Goal: Entertainment & Leisure: Browse casually

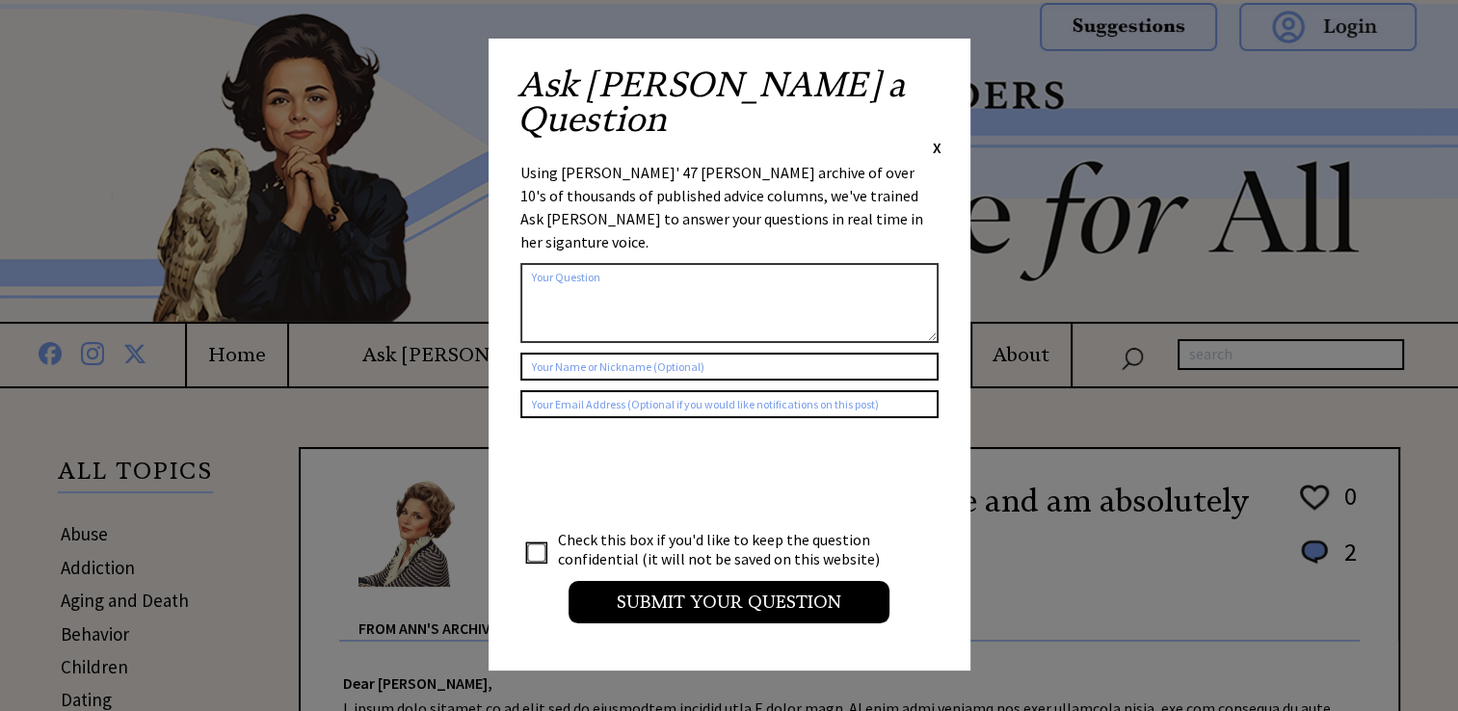
click at [935, 138] on span "X" at bounding box center [937, 147] width 9 height 19
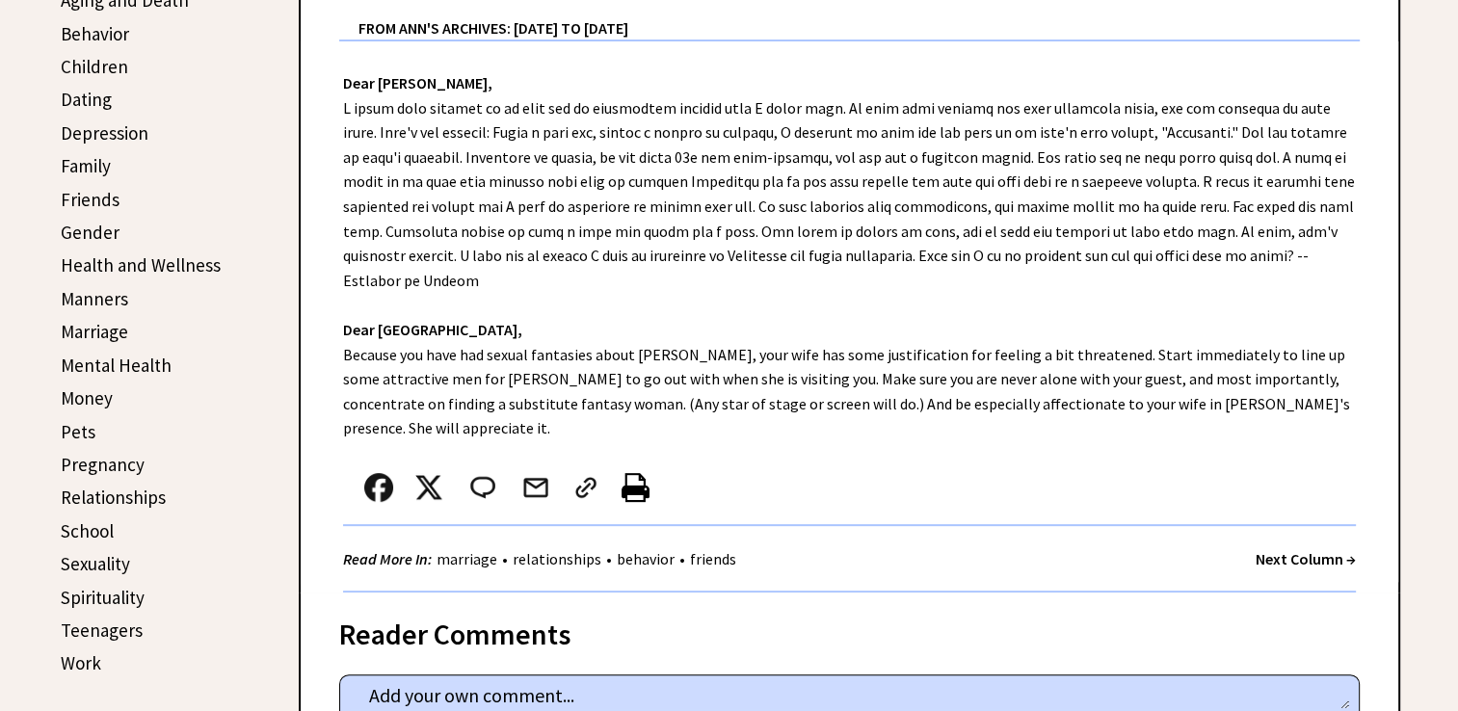
scroll to position [578, 0]
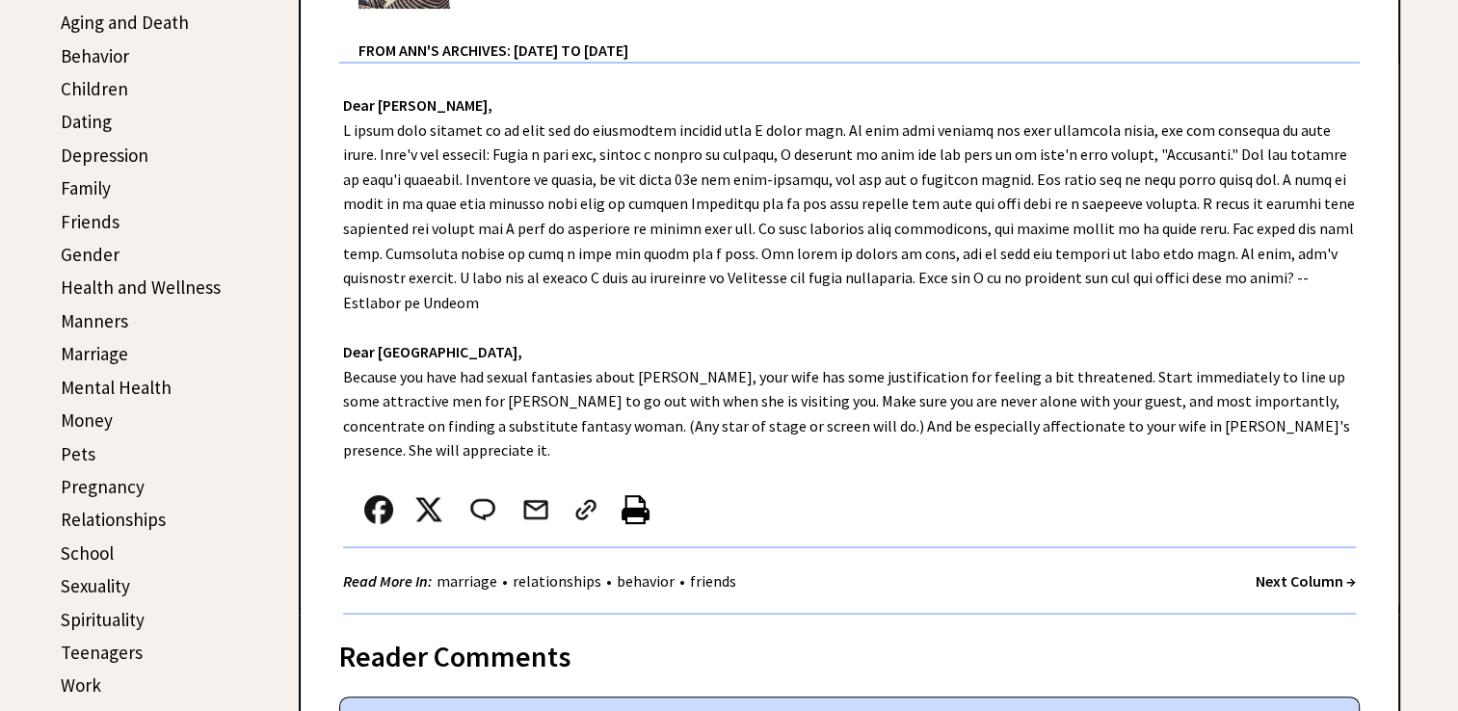
click at [1289, 571] on strong "Next Column →" at bounding box center [1305, 580] width 100 height 19
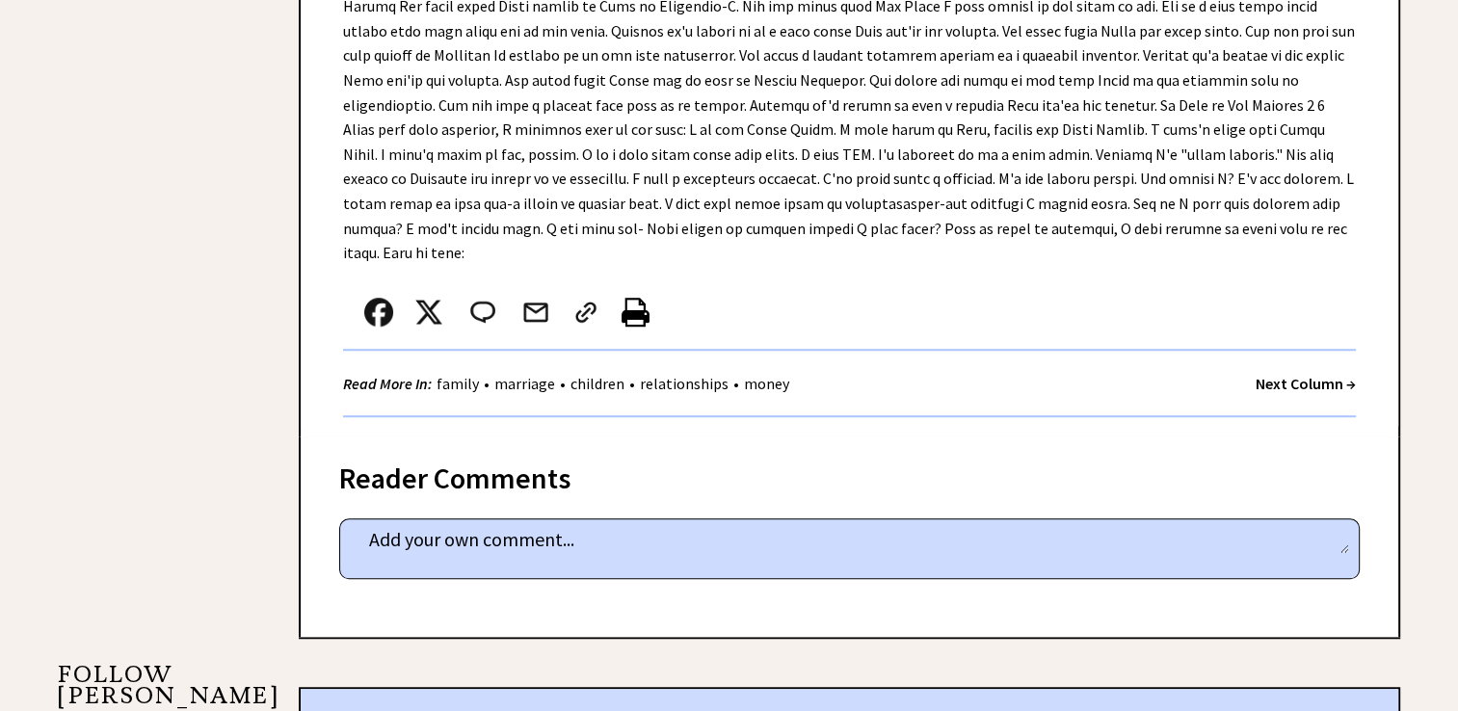
scroll to position [1349, 0]
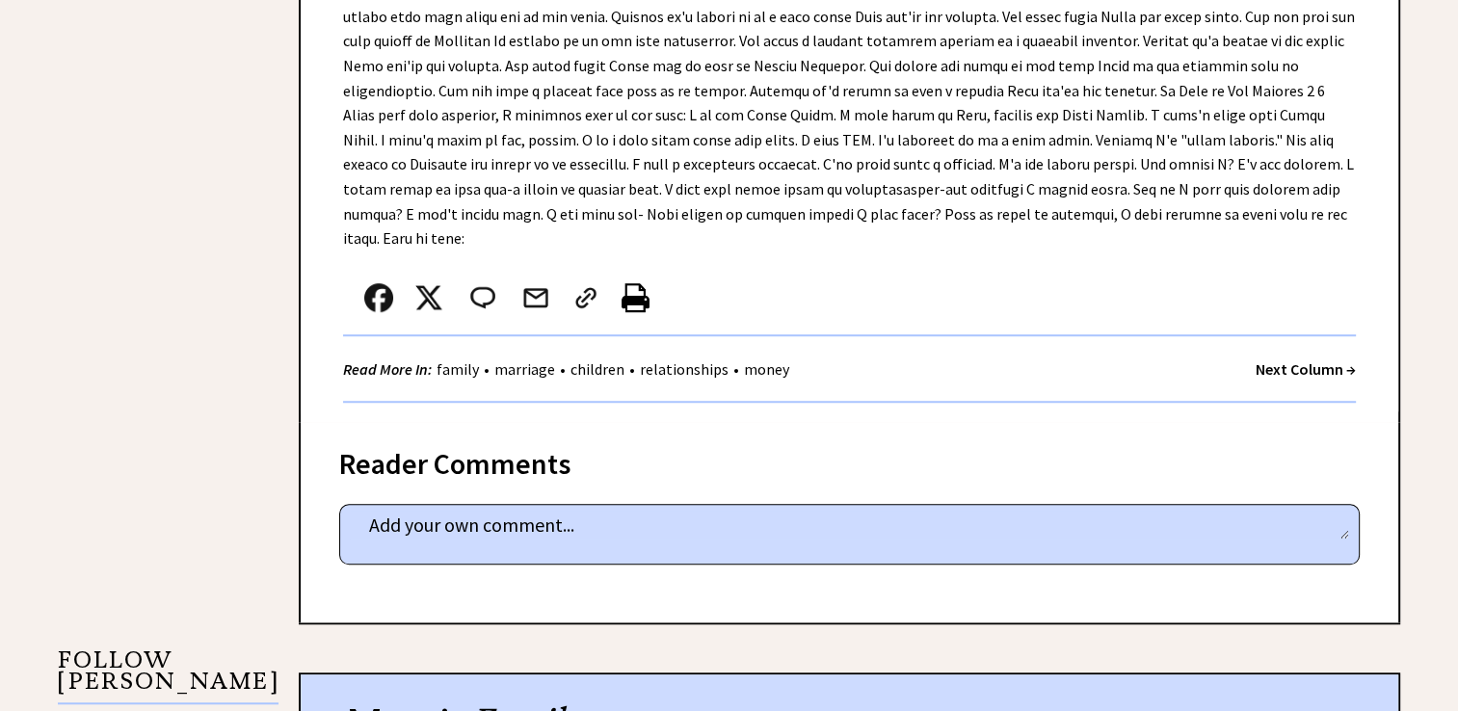
click at [1293, 359] on strong "Next Column →" at bounding box center [1305, 368] width 100 height 19
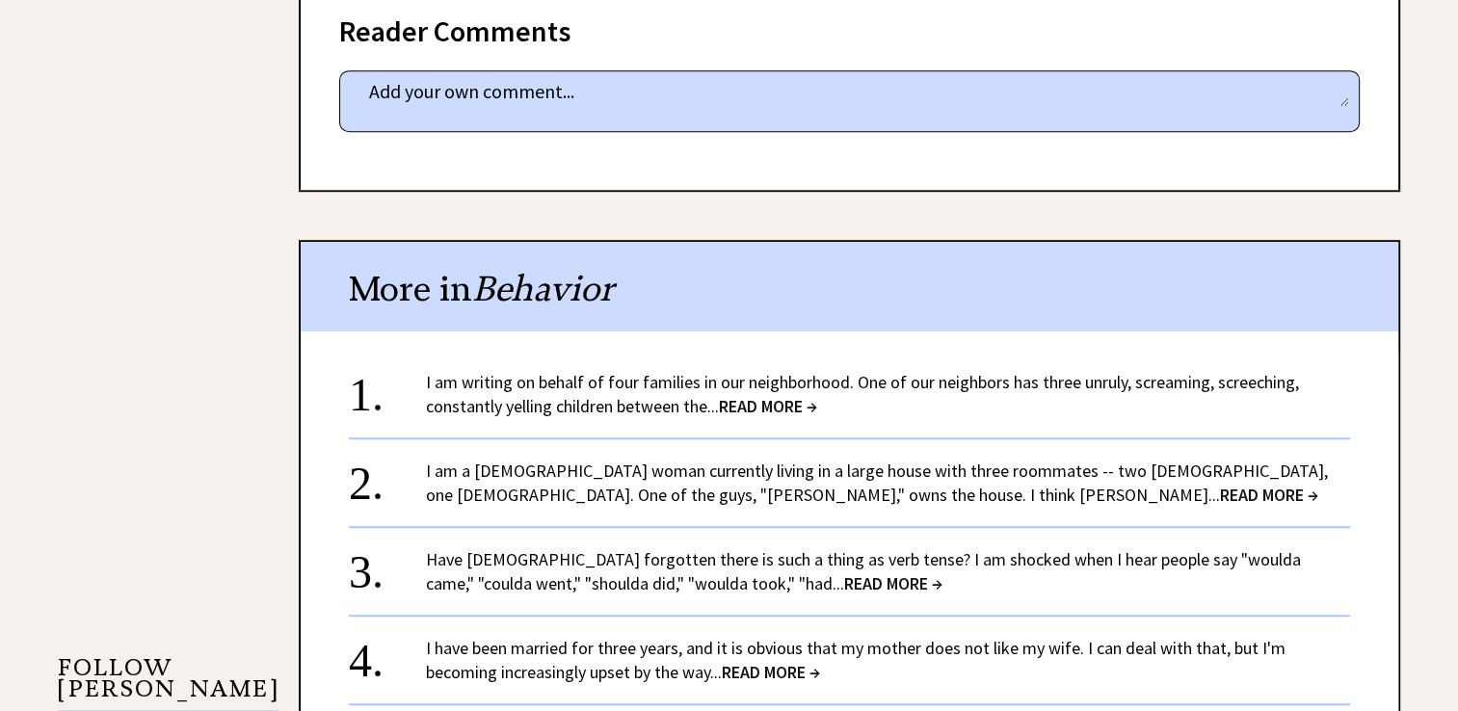
scroll to position [1349, 0]
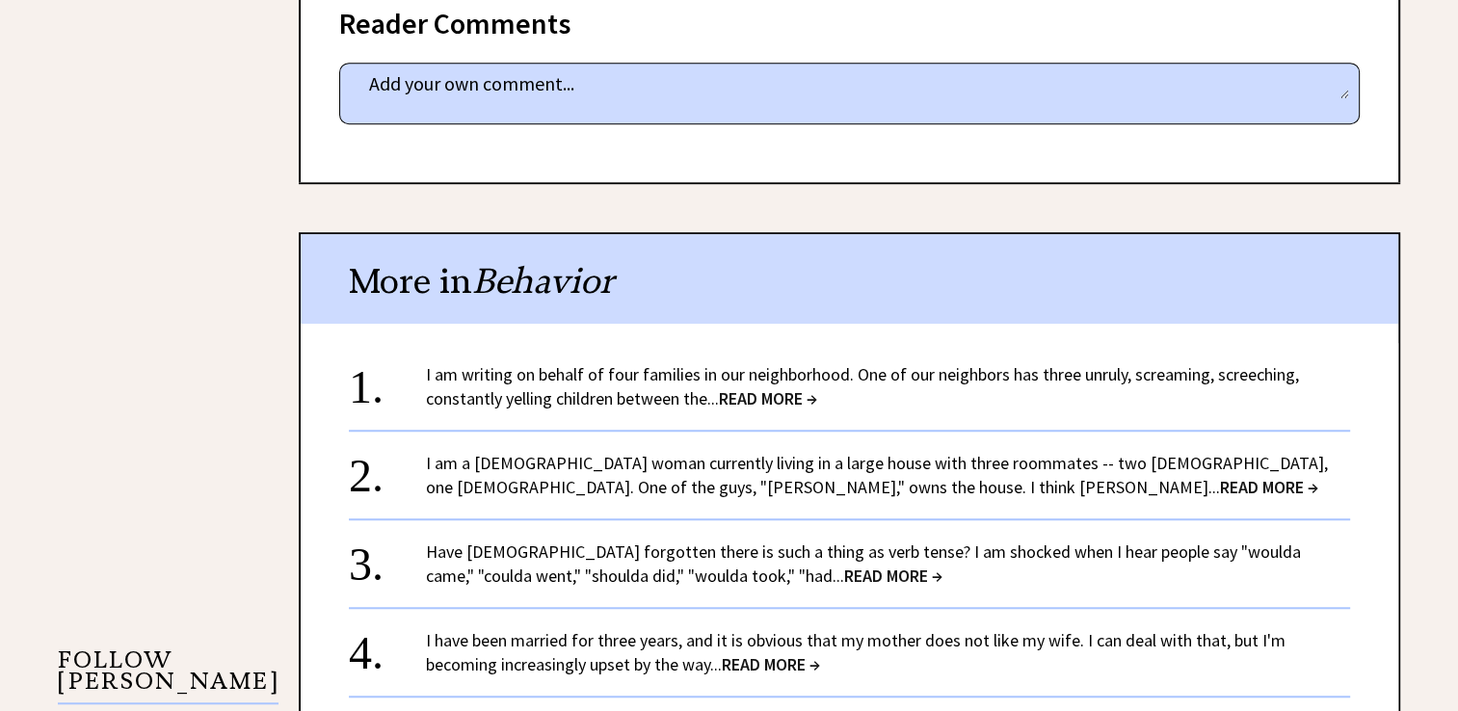
click at [771, 387] on span "READ MORE →" at bounding box center [768, 398] width 98 height 22
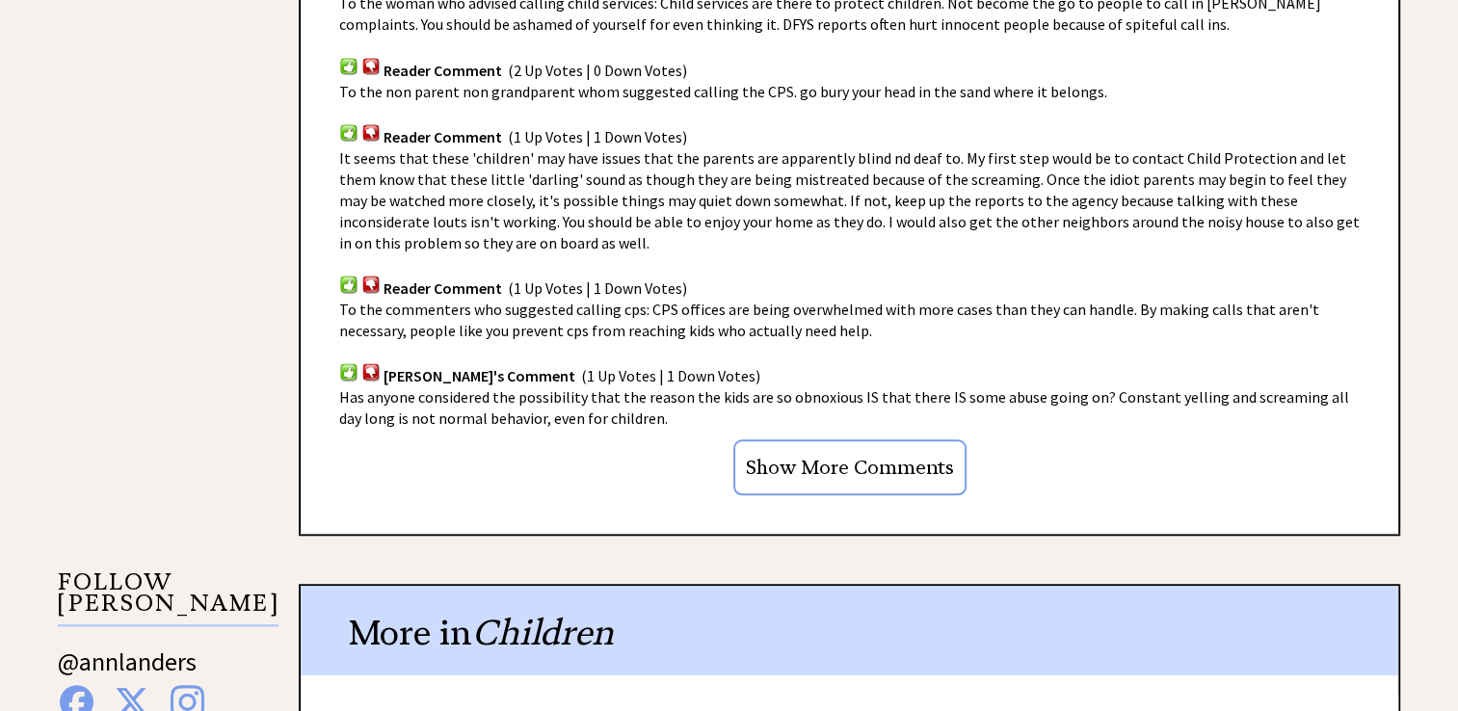
scroll to position [1445, 0]
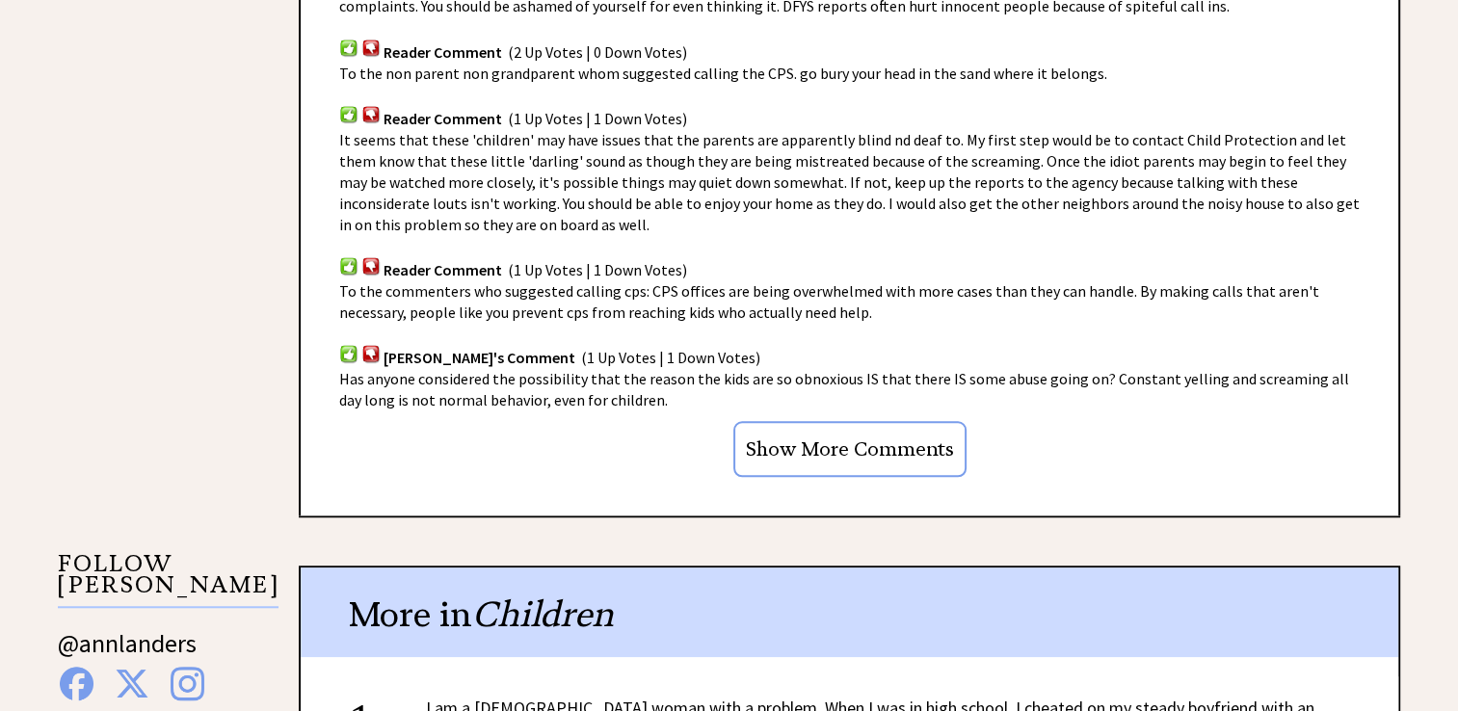
click at [886, 445] on input "Show More Comments" at bounding box center [849, 449] width 233 height 56
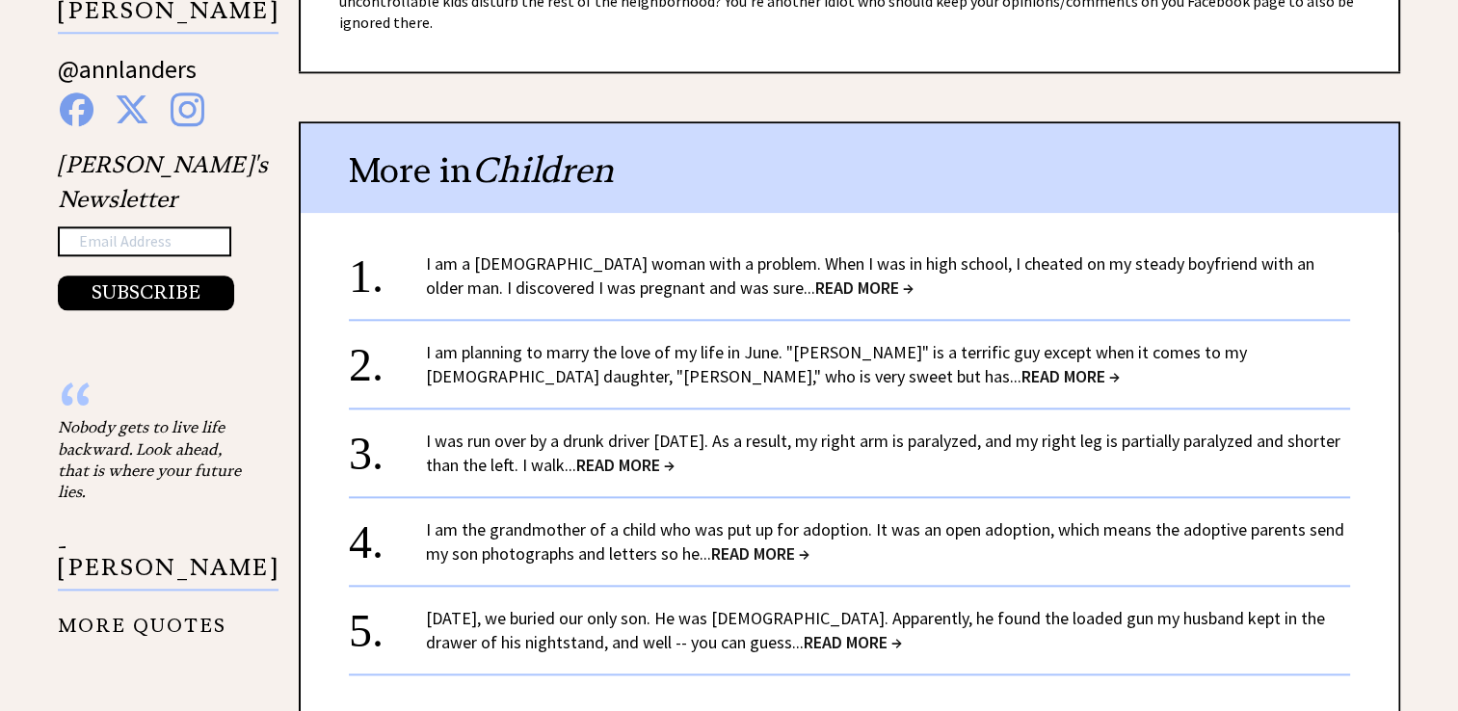
scroll to position [2023, 0]
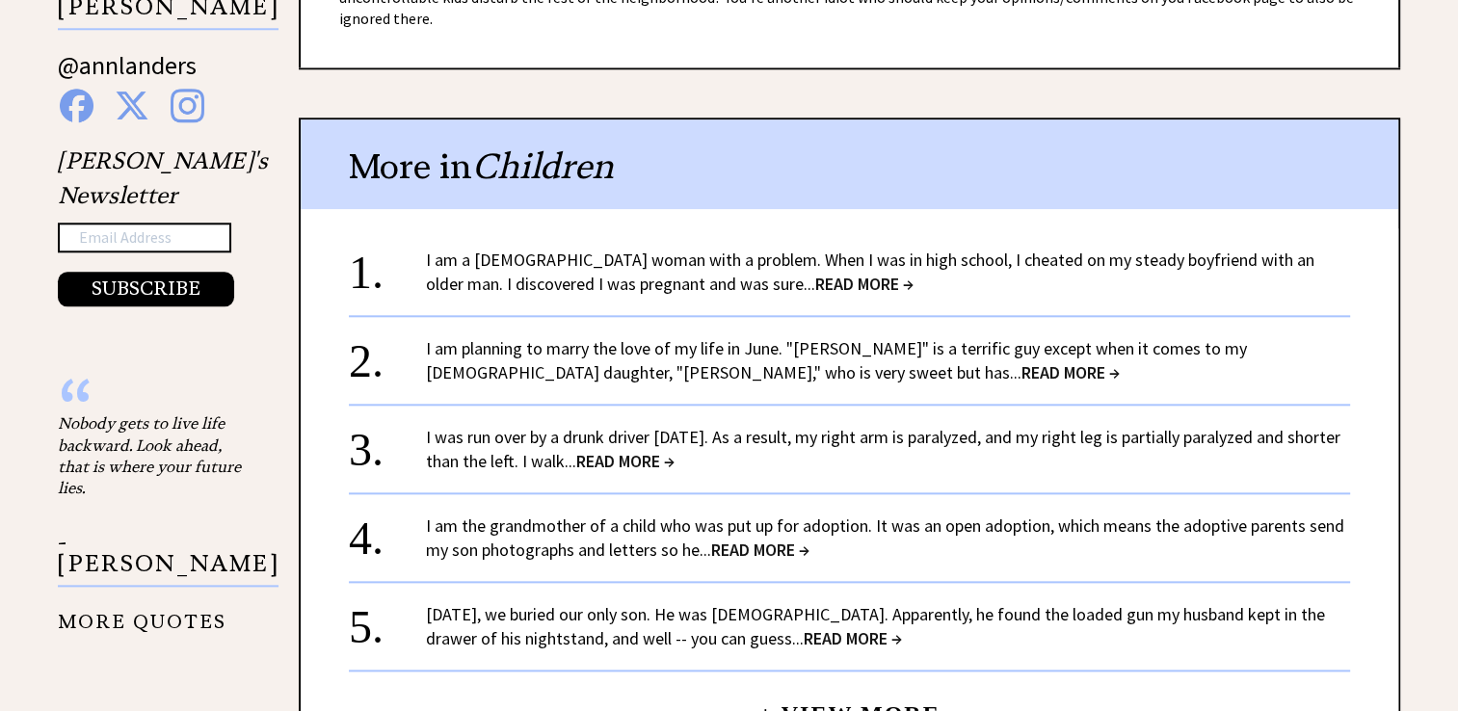
click at [815, 276] on span "READ MORE →" at bounding box center [864, 284] width 98 height 22
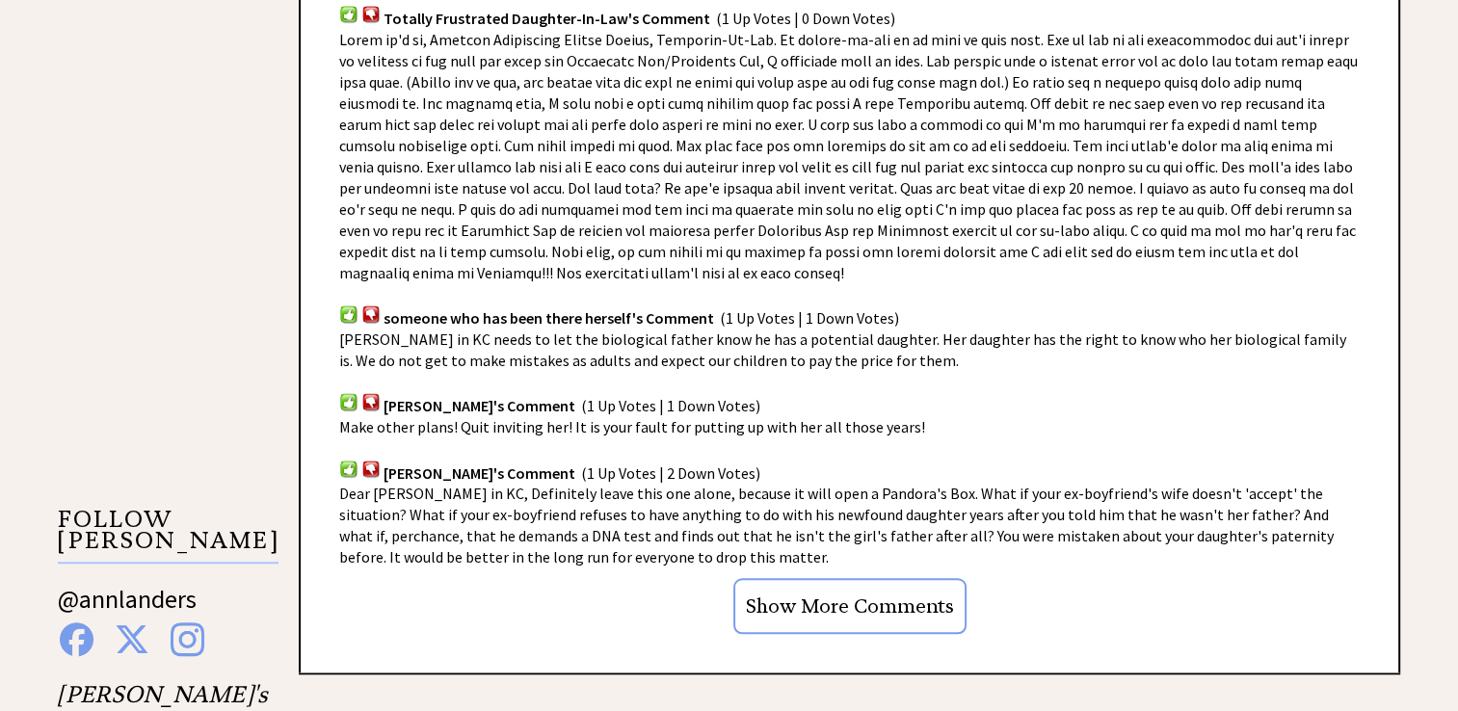
scroll to position [1542, 0]
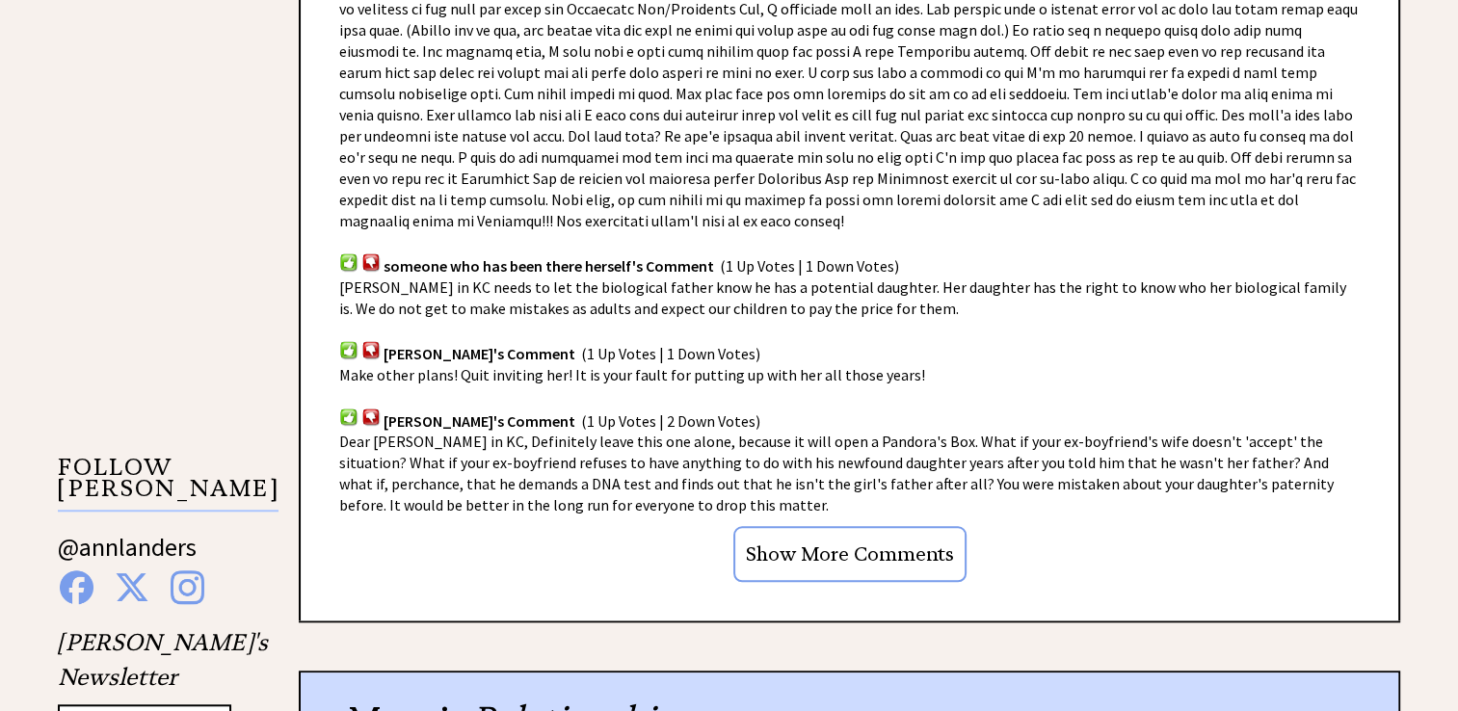
click at [819, 526] on input "Show More Comments" at bounding box center [849, 554] width 233 height 56
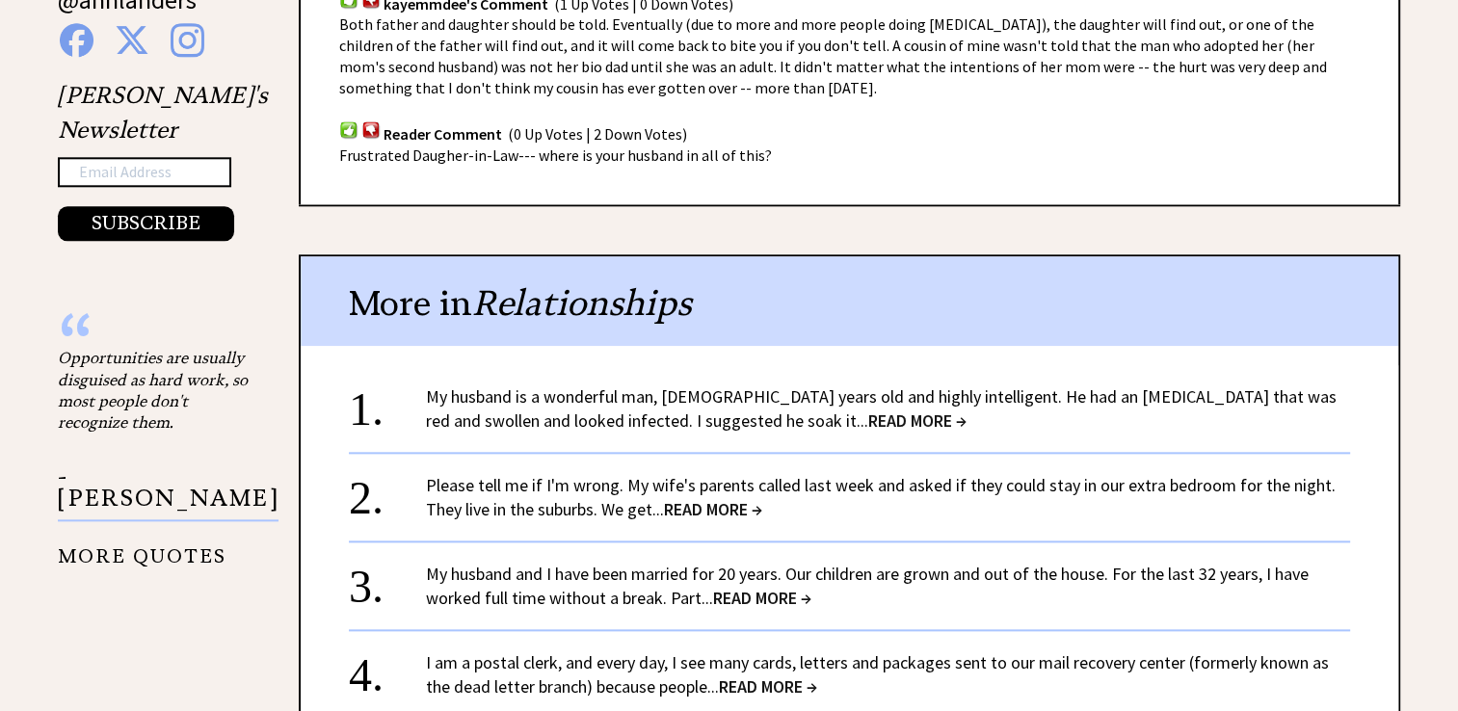
scroll to position [2120, 0]
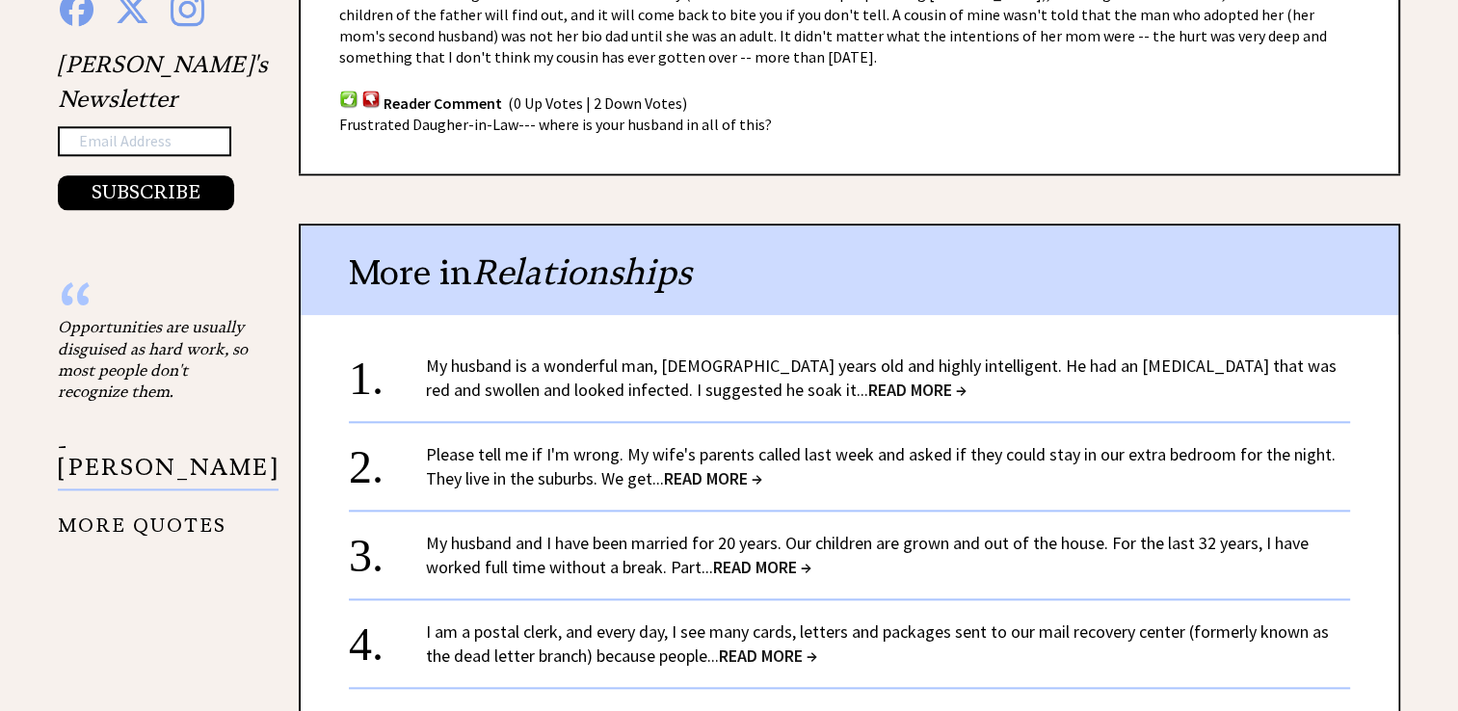
click at [868, 379] on span "READ MORE →" at bounding box center [917, 390] width 98 height 22
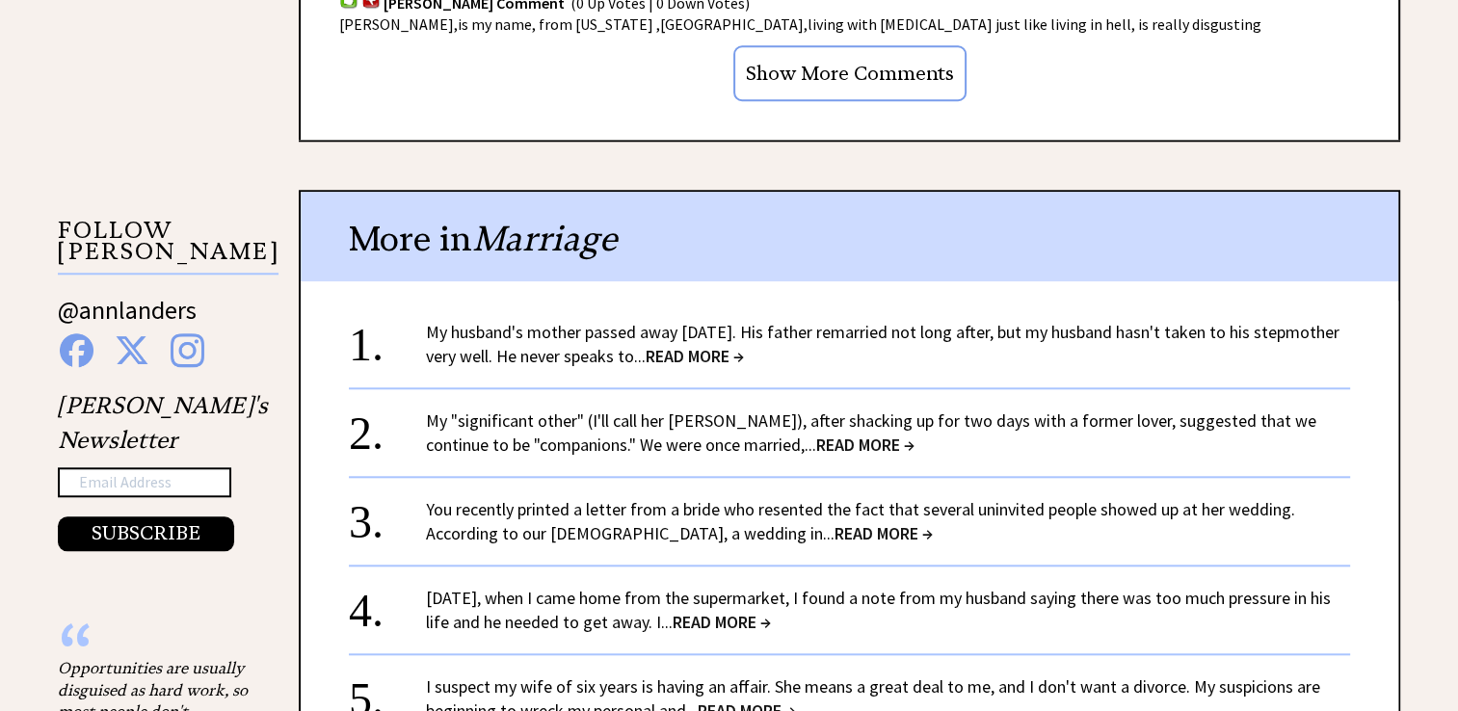
scroll to position [1831, 0]
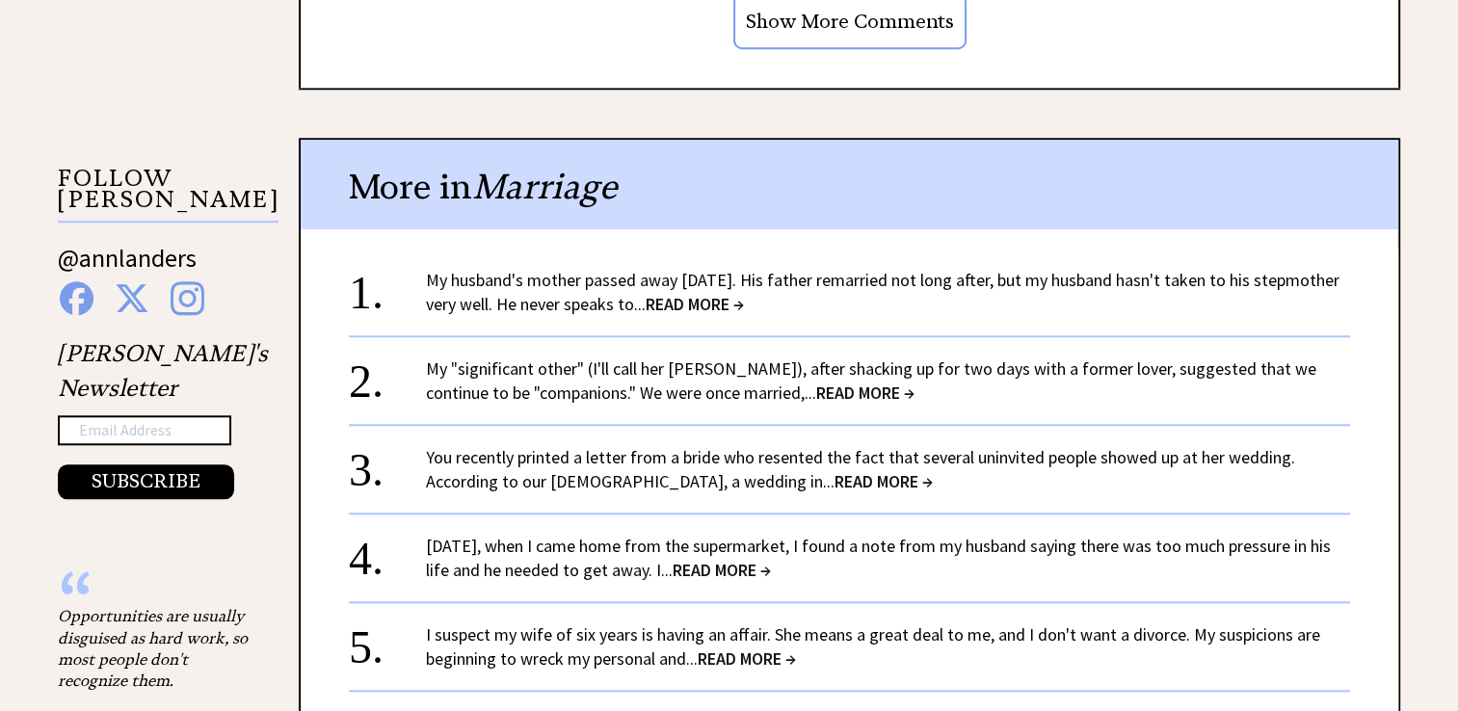
click at [744, 293] on span "READ MORE →" at bounding box center [695, 304] width 98 height 22
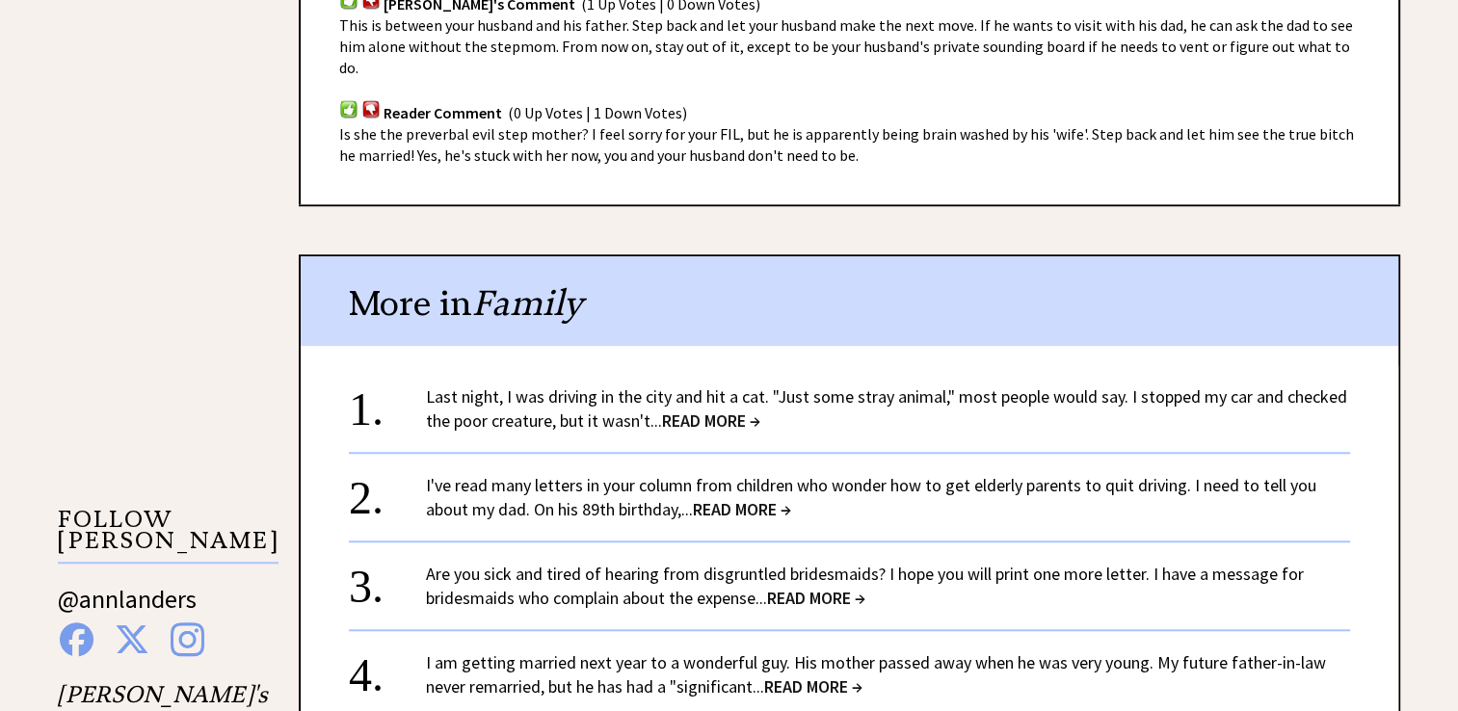
scroll to position [1542, 0]
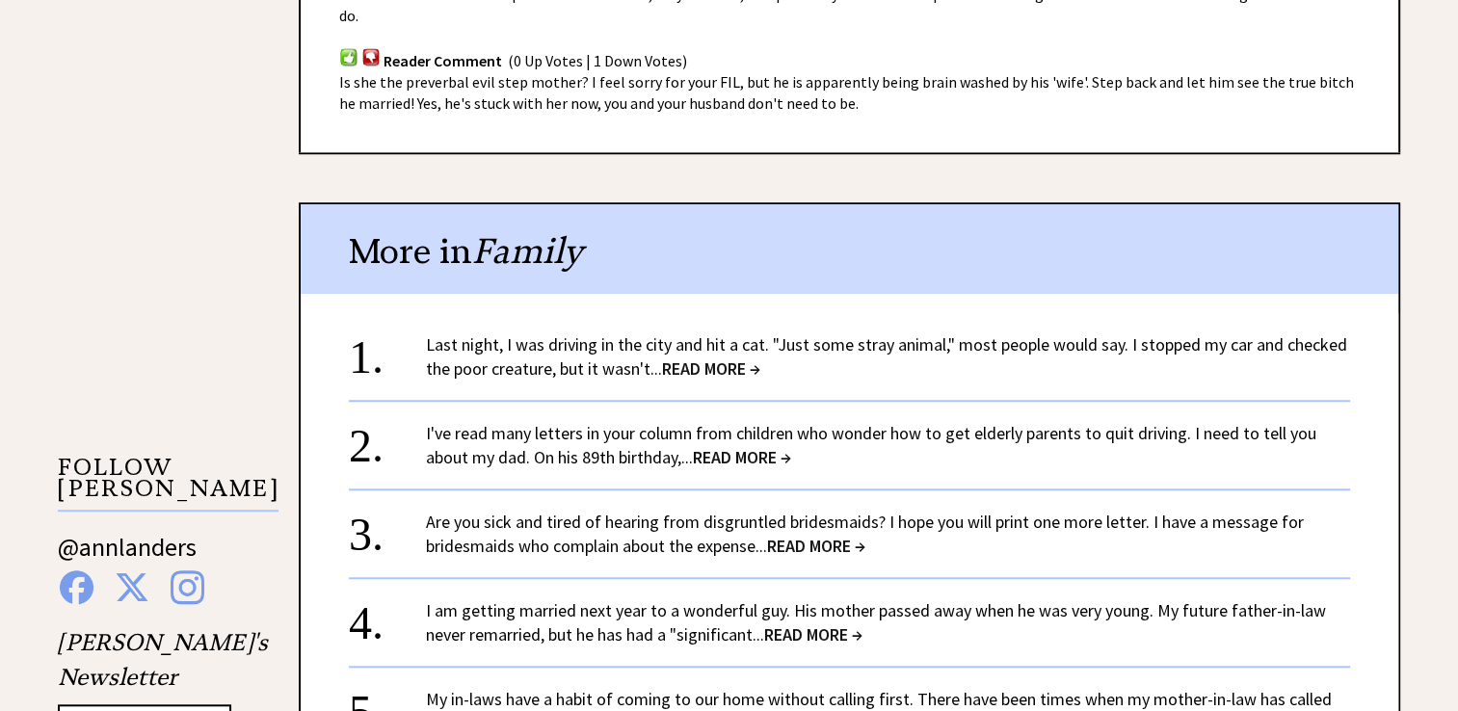
click at [701, 357] on span "READ MORE →" at bounding box center [711, 368] width 98 height 22
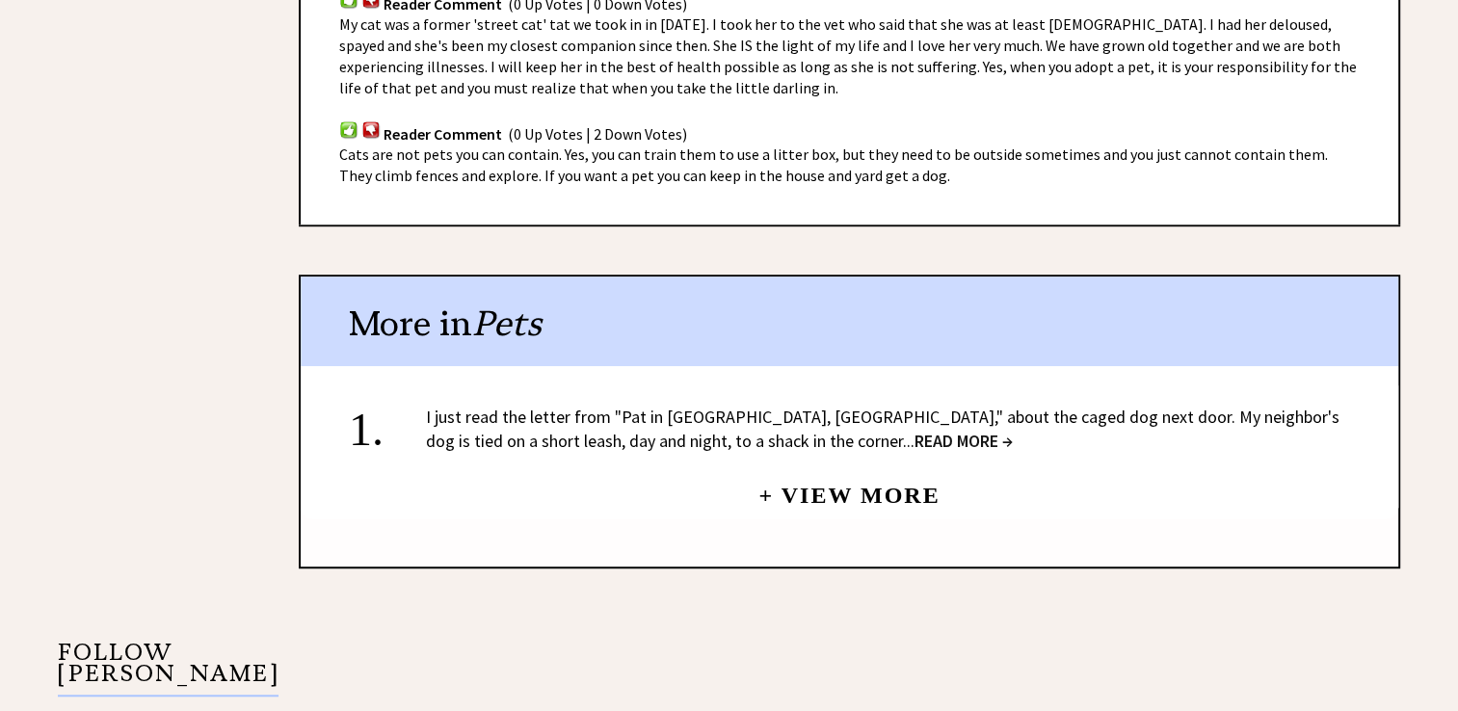
scroll to position [1445, 0]
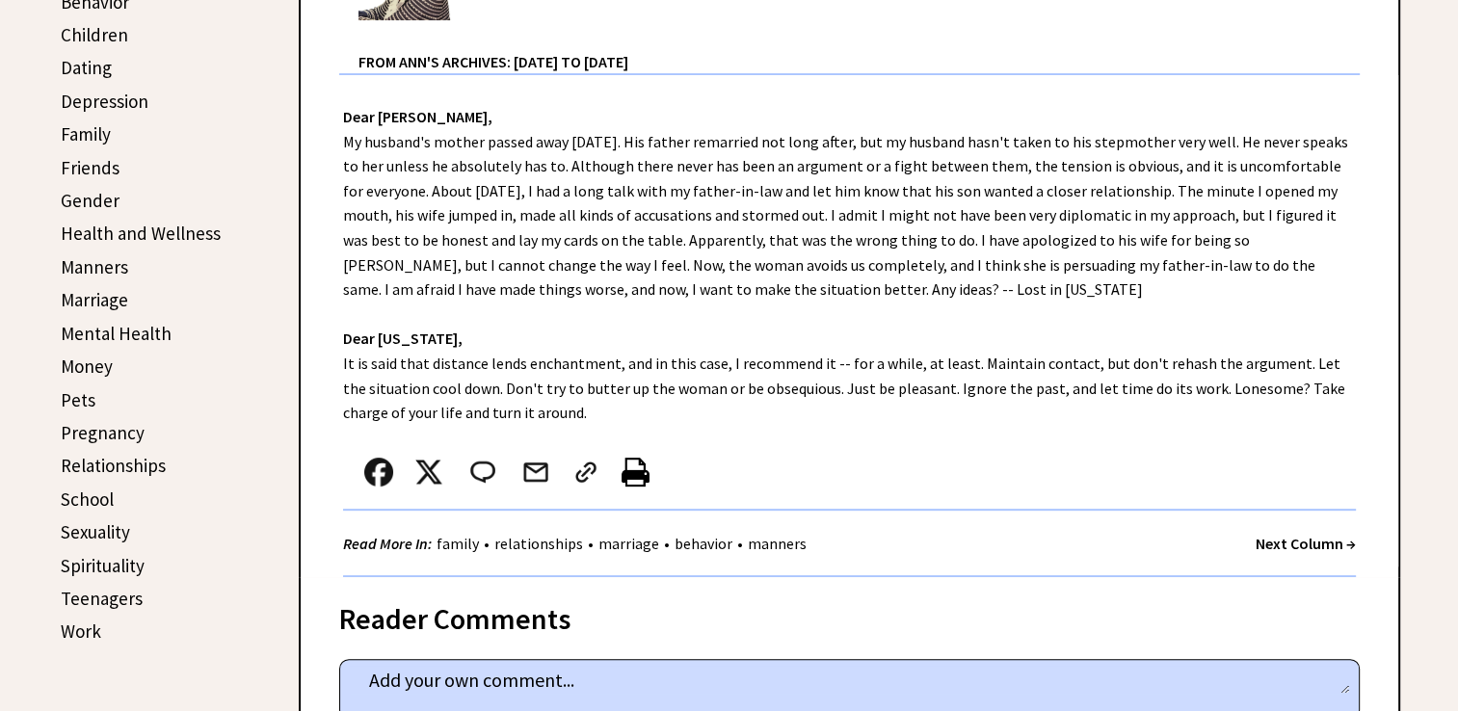
scroll to position [674, 0]
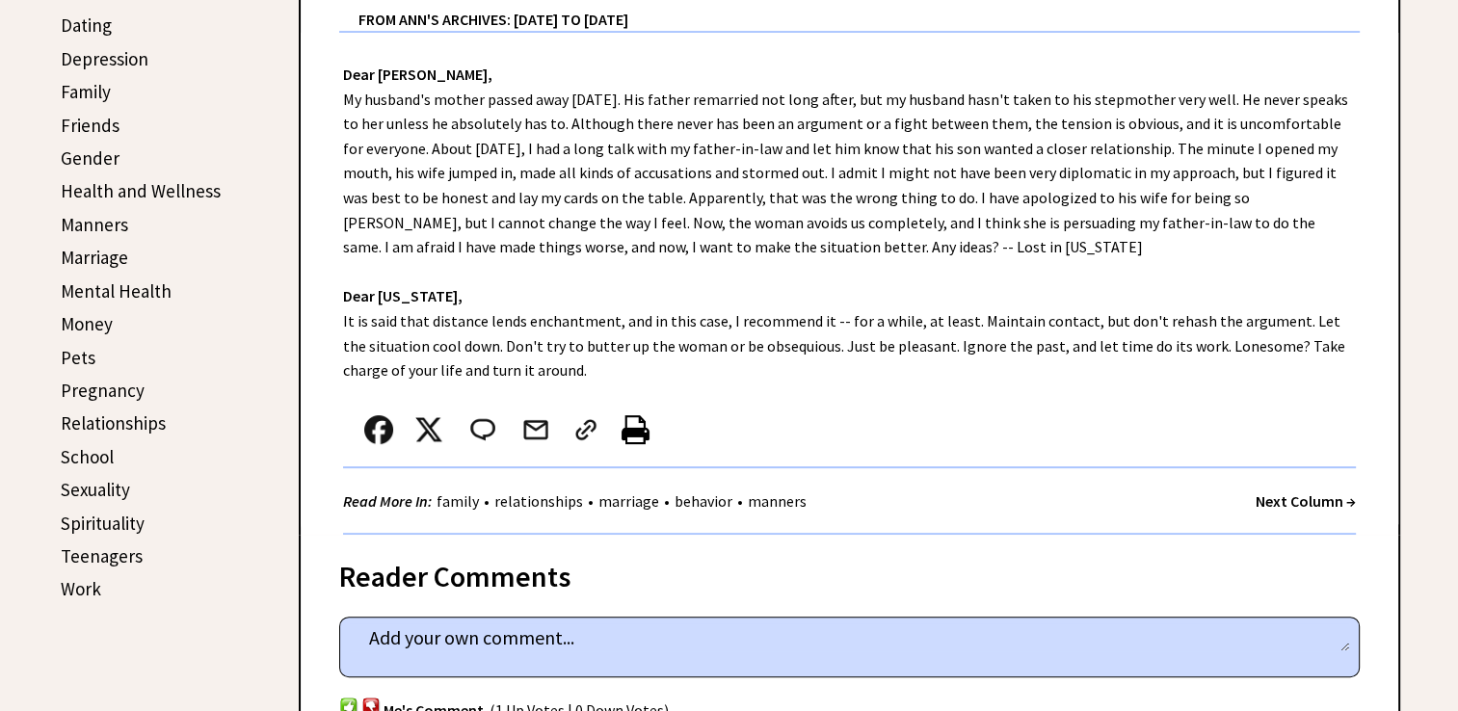
click at [1287, 495] on strong "Next Column →" at bounding box center [1305, 500] width 100 height 19
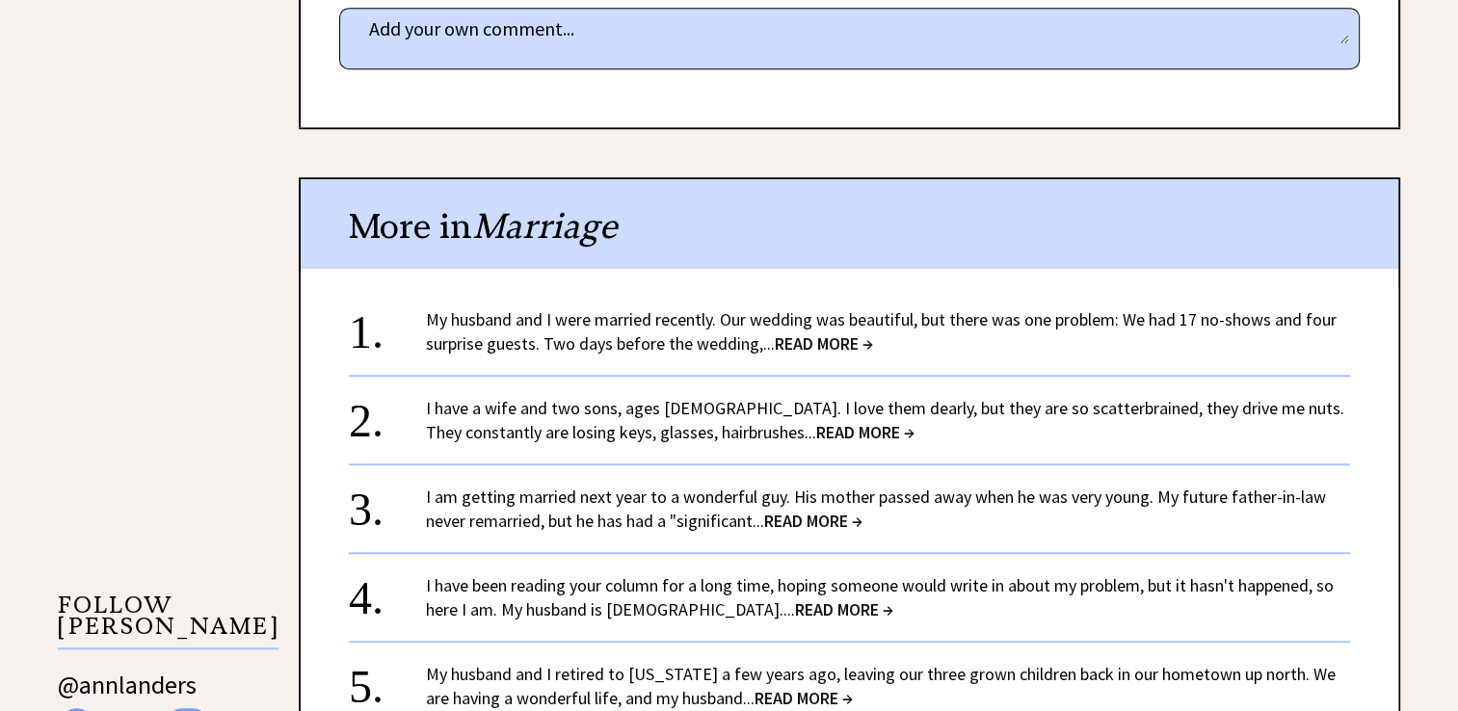
scroll to position [1445, 0]
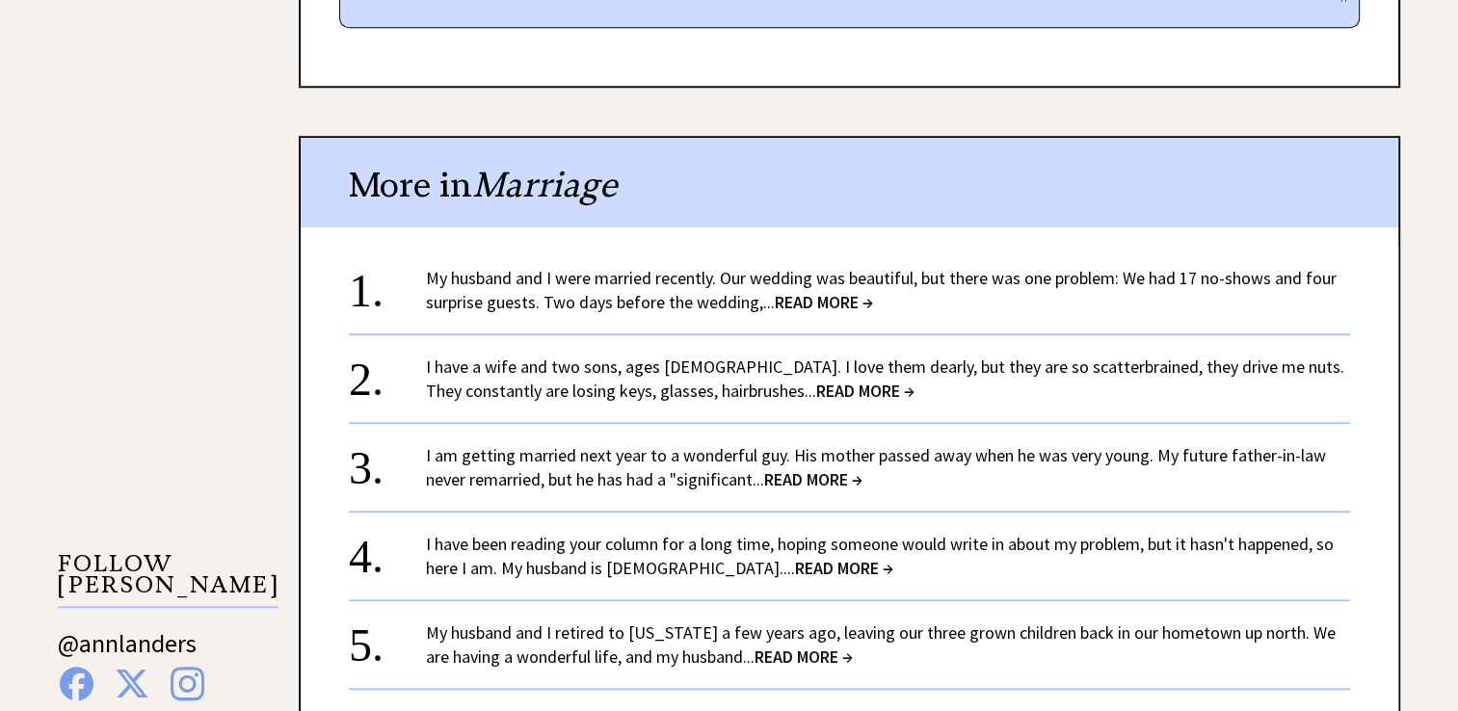
click at [806, 292] on span "READ MORE →" at bounding box center [824, 302] width 98 height 22
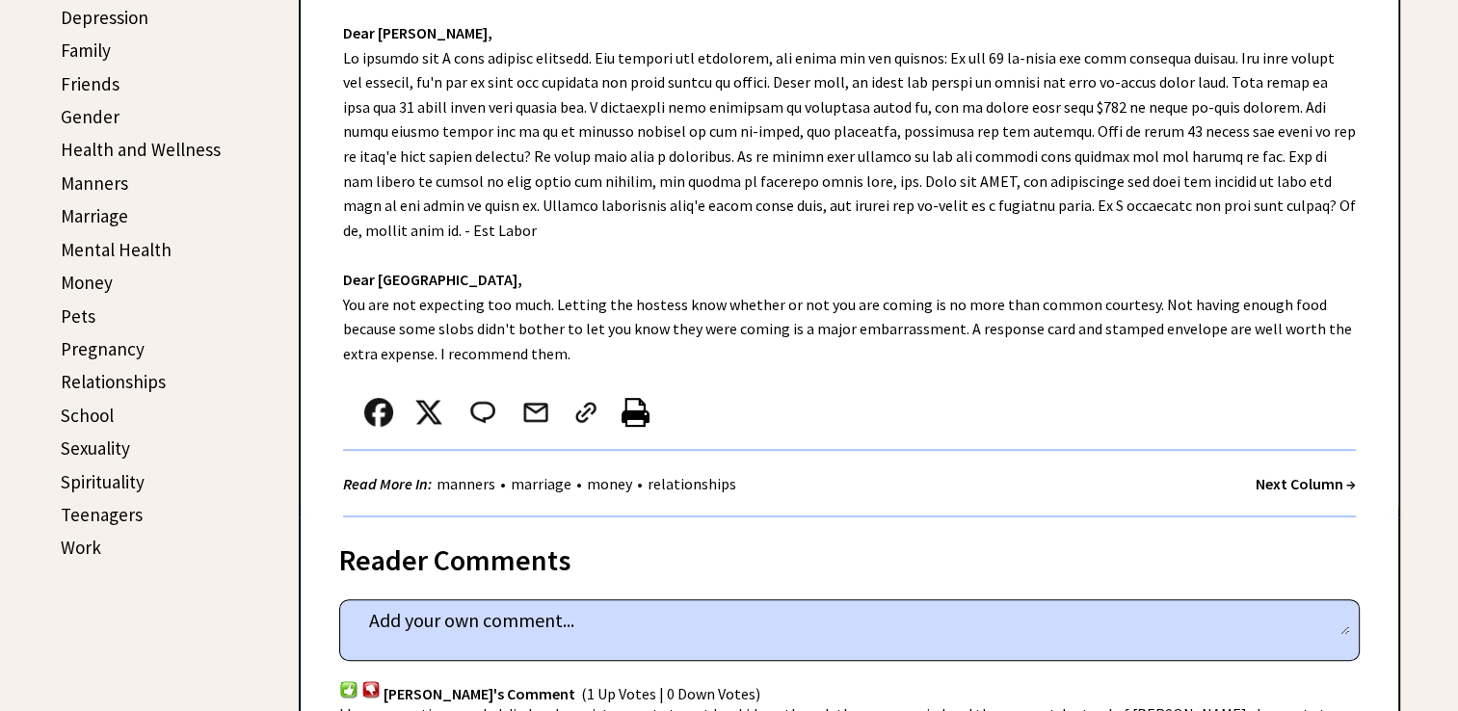
scroll to position [674, 0]
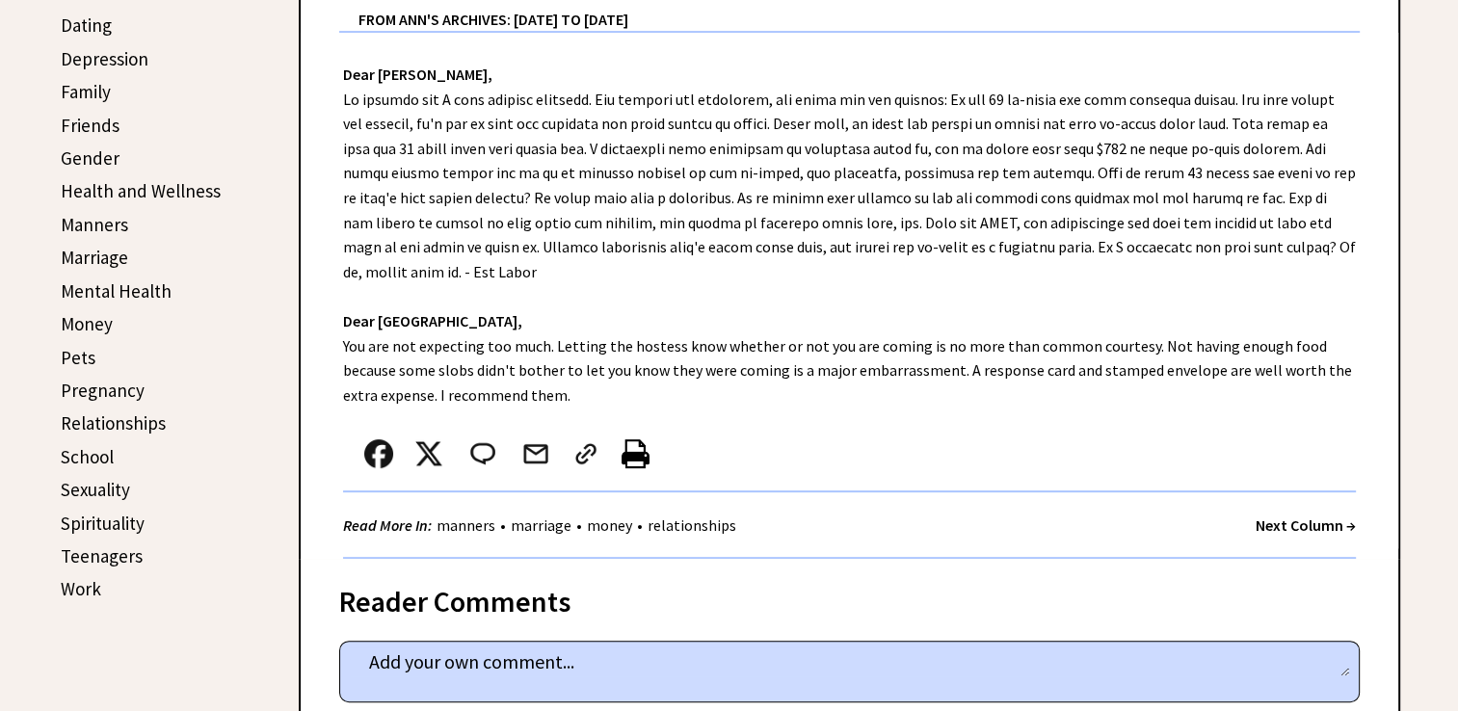
click at [1322, 516] on strong "Next Column →" at bounding box center [1305, 524] width 100 height 19
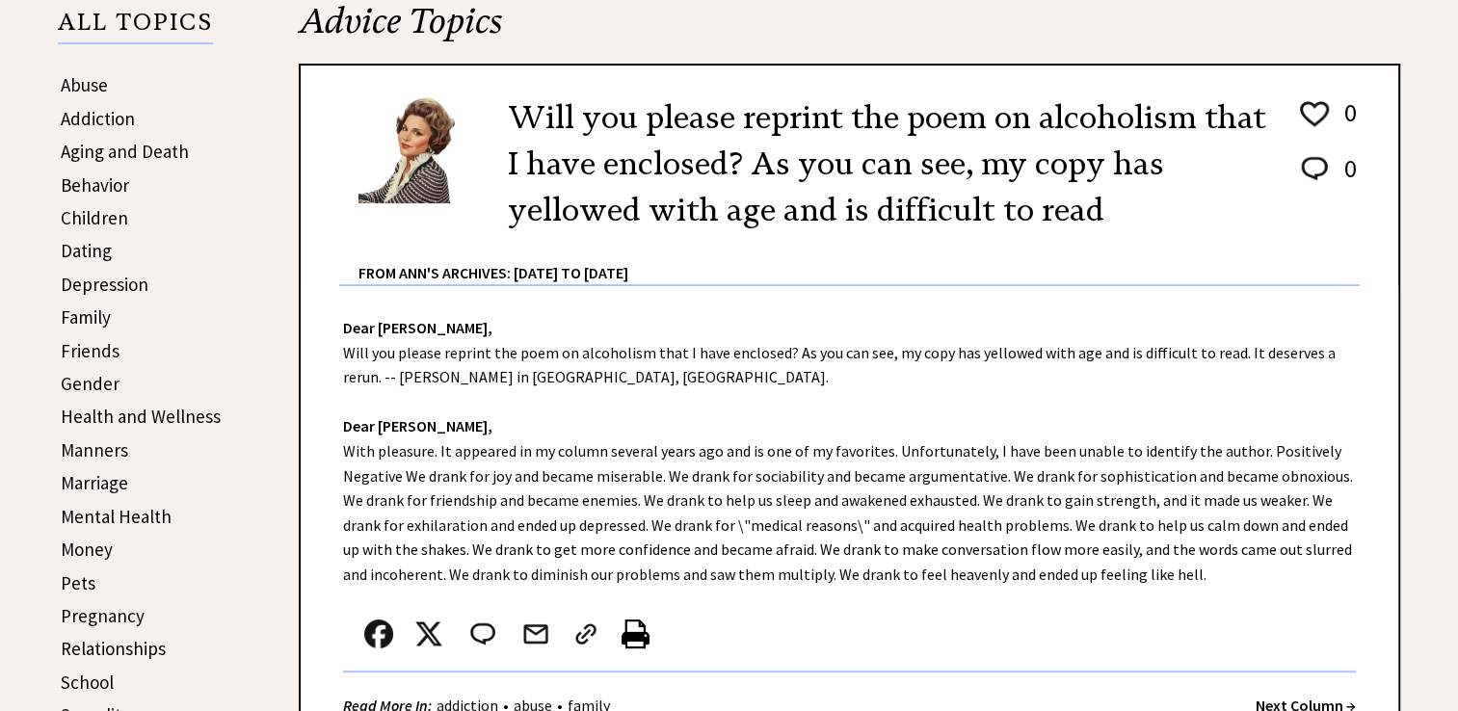
scroll to position [674, 0]
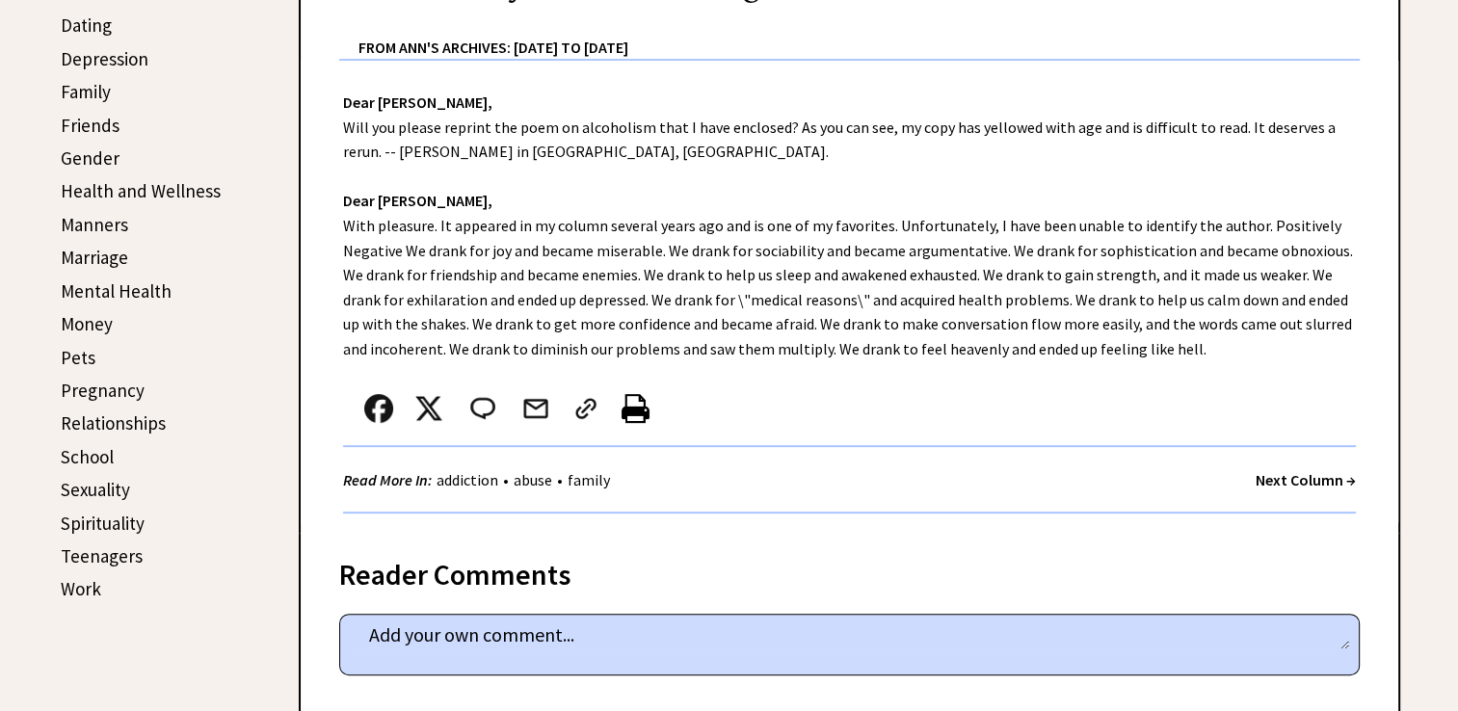
click at [1283, 474] on strong "Next Column →" at bounding box center [1305, 479] width 100 height 19
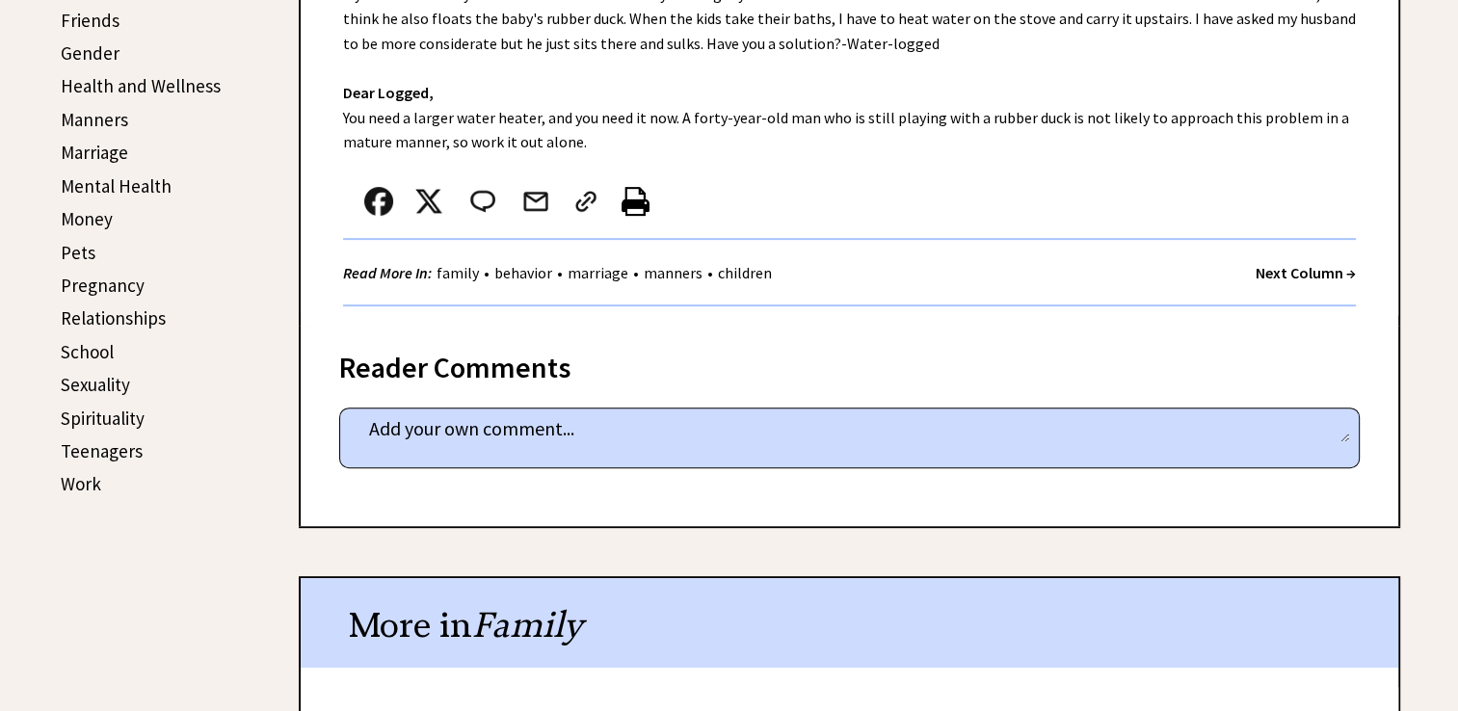
scroll to position [771, 0]
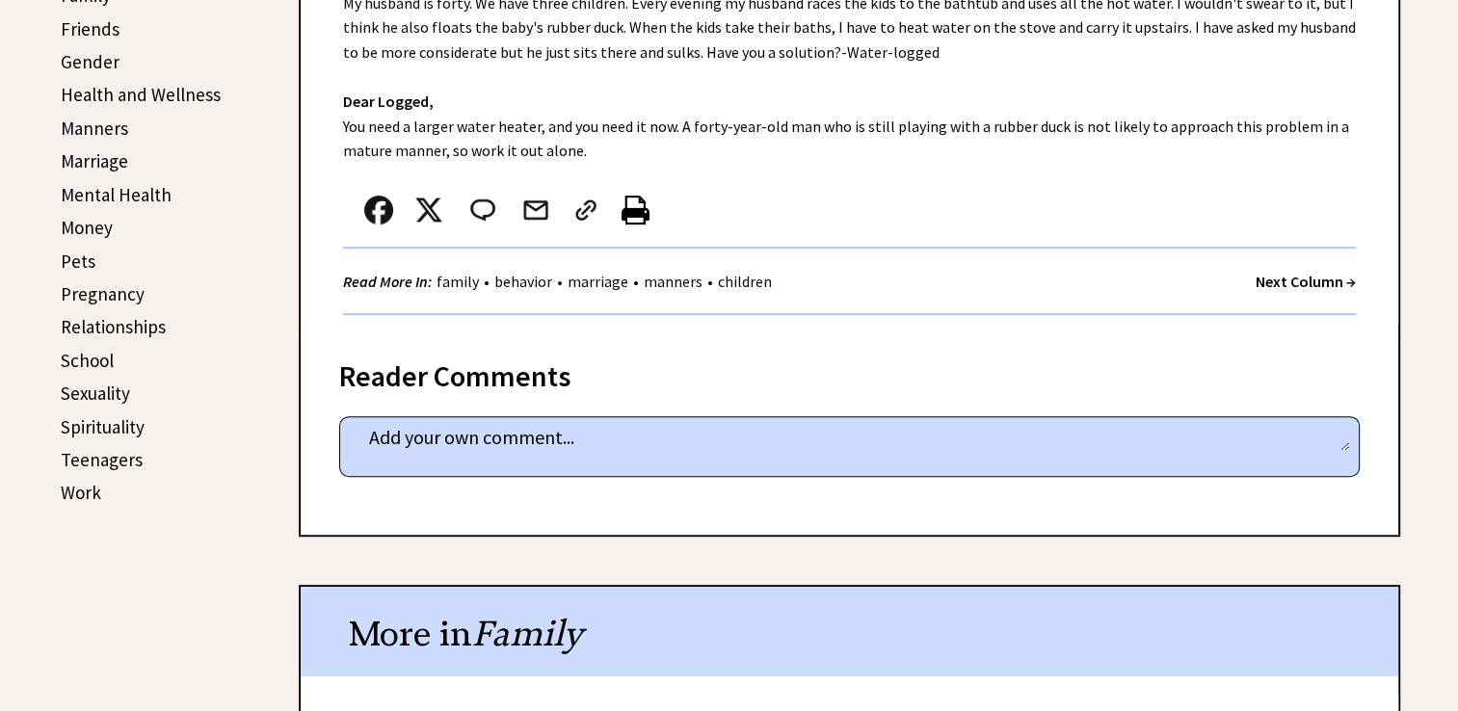
click at [1313, 272] on strong "Next Column →" at bounding box center [1305, 281] width 100 height 19
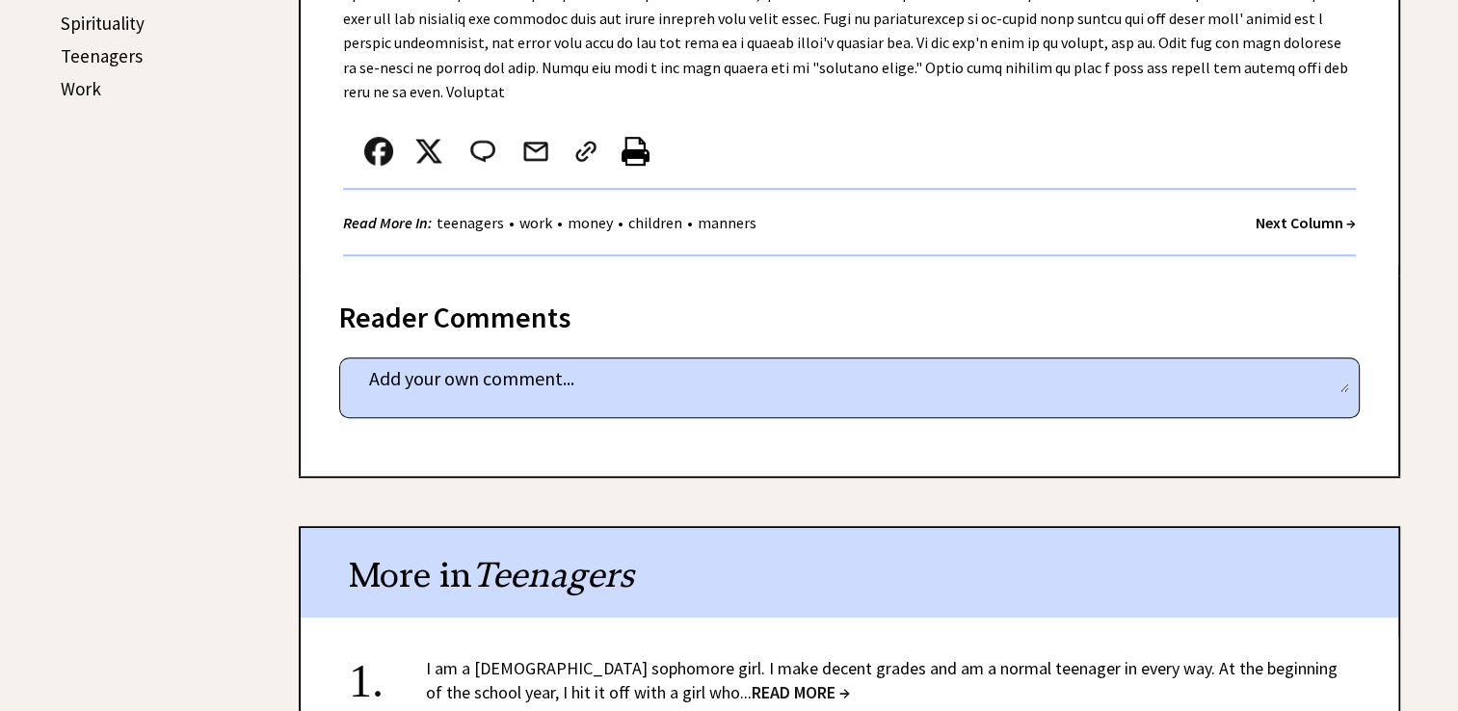
scroll to position [964, 0]
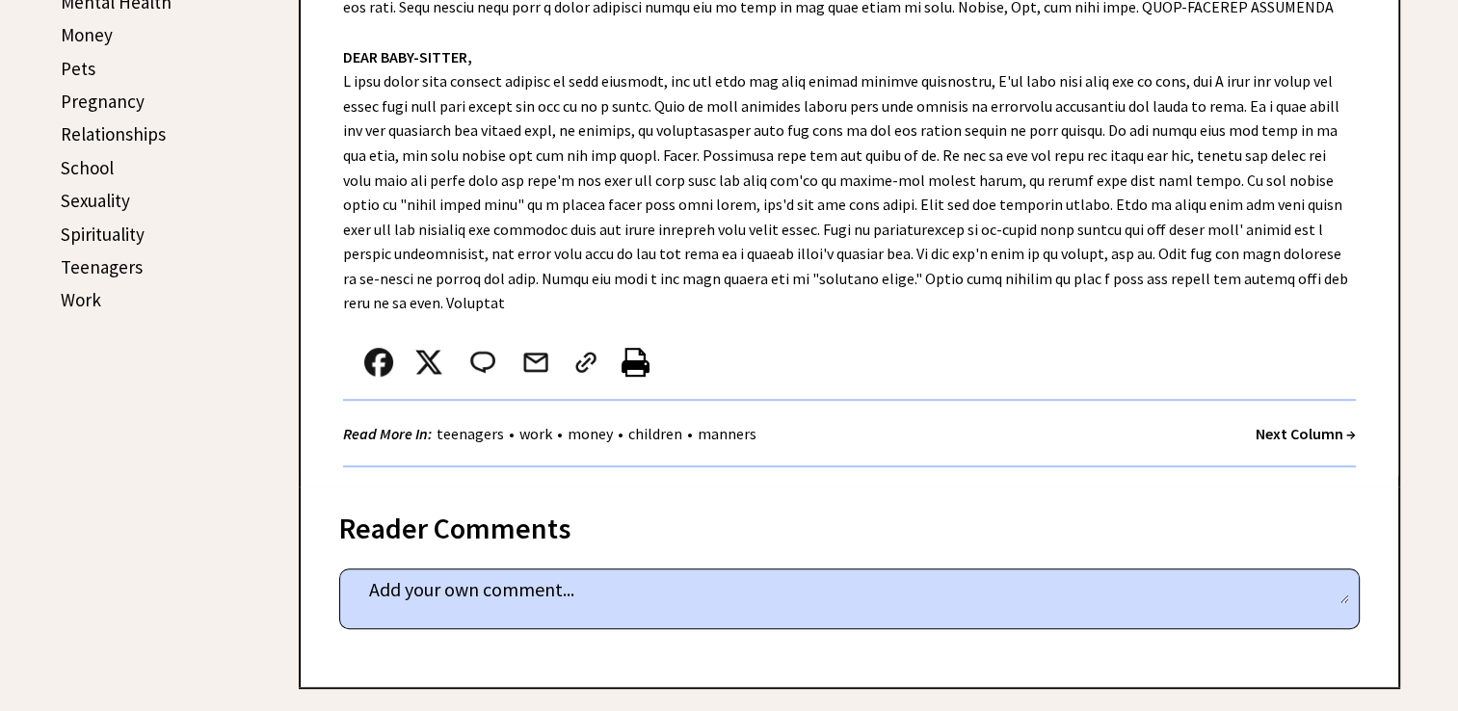
click at [1288, 424] on strong "Next Column →" at bounding box center [1305, 433] width 100 height 19
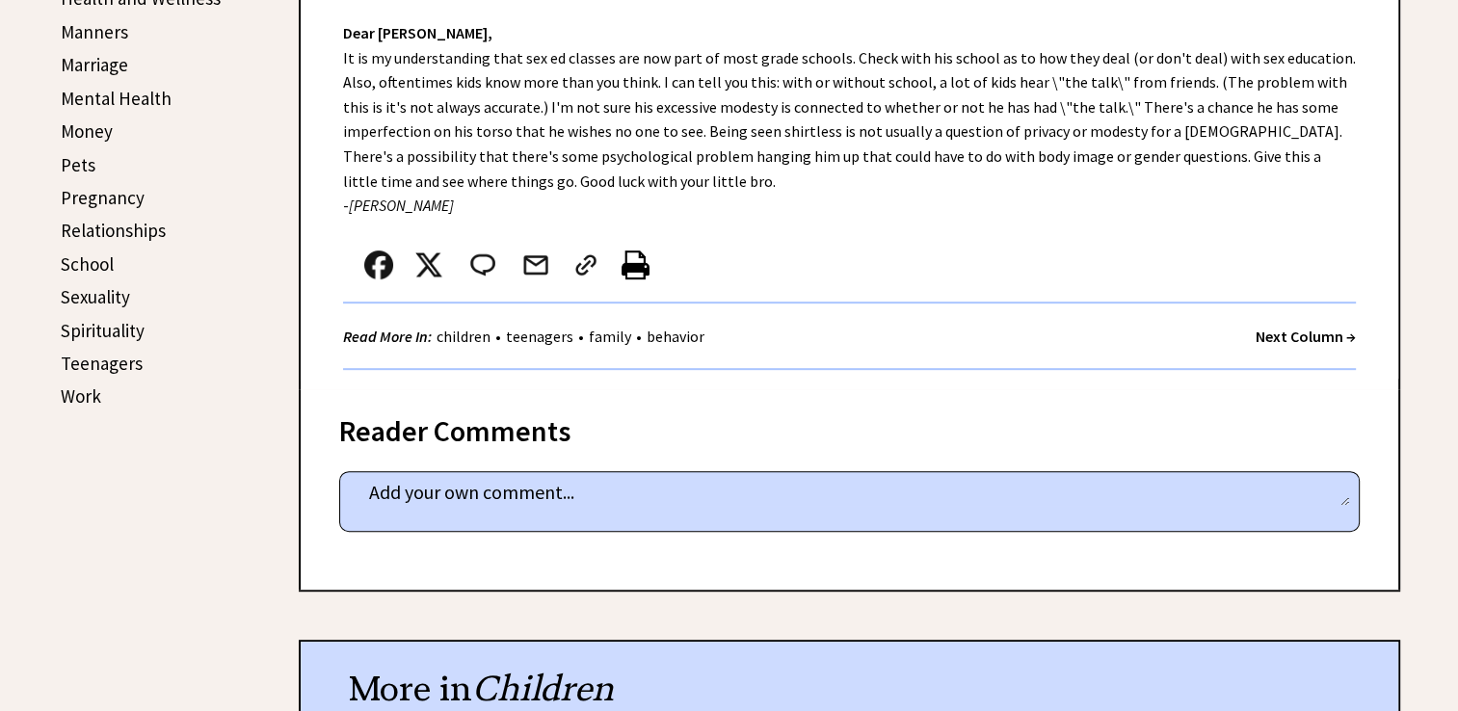
scroll to position [771, 0]
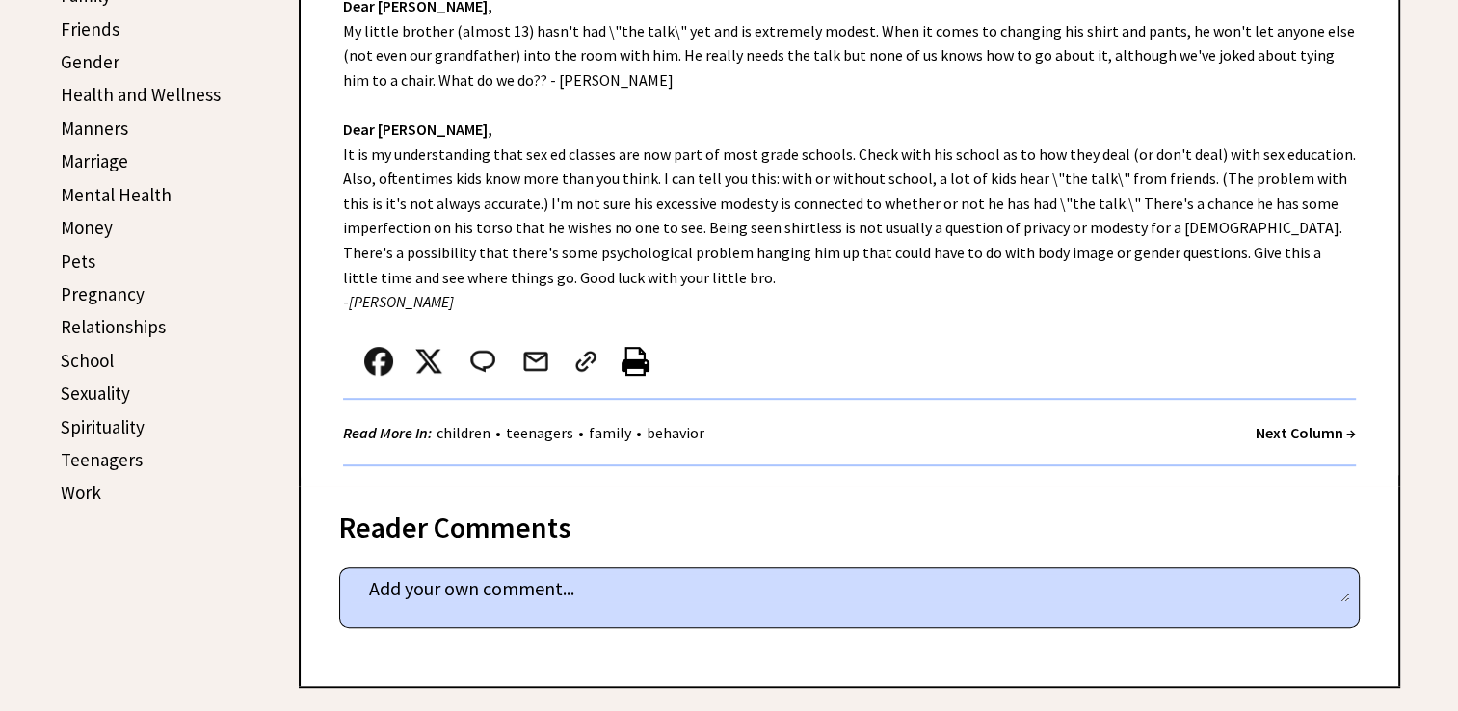
click at [1290, 423] on strong "Next Column →" at bounding box center [1305, 432] width 100 height 19
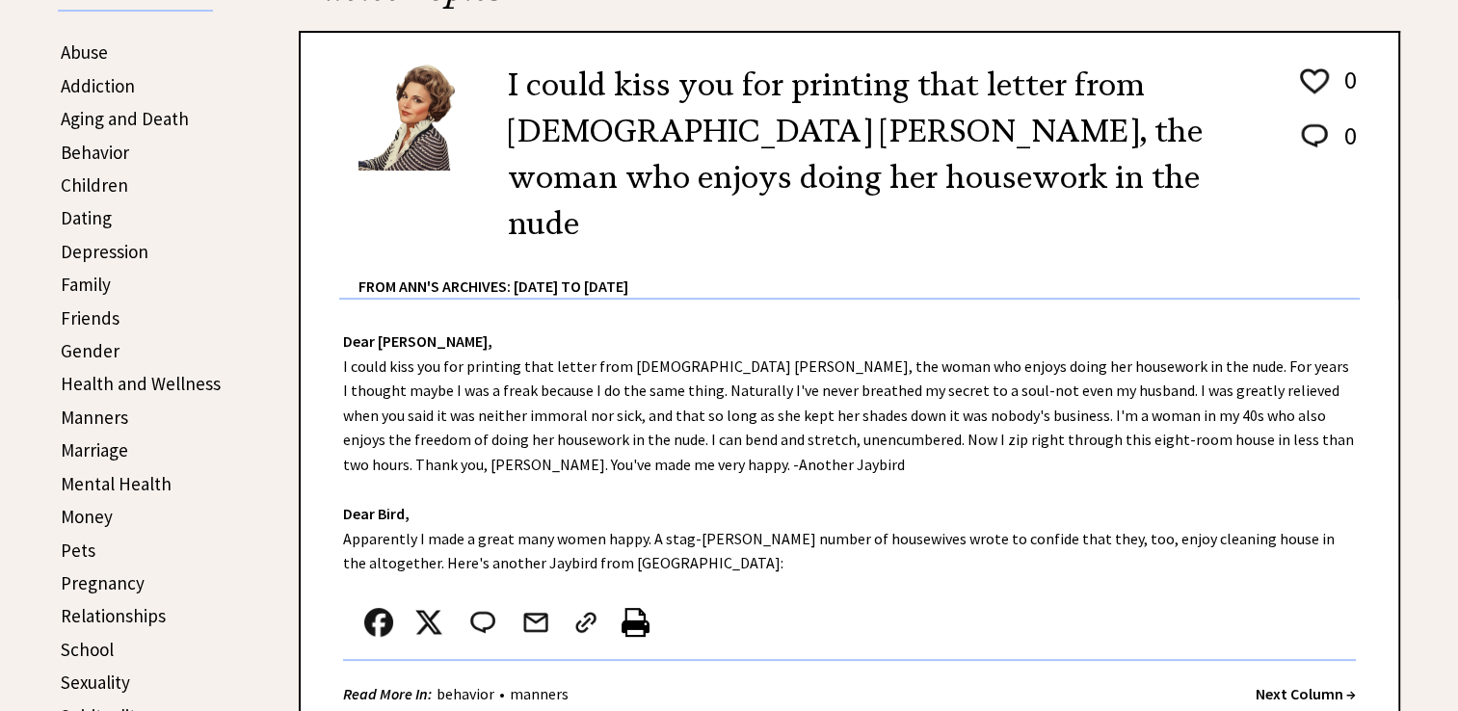
scroll to position [578, 0]
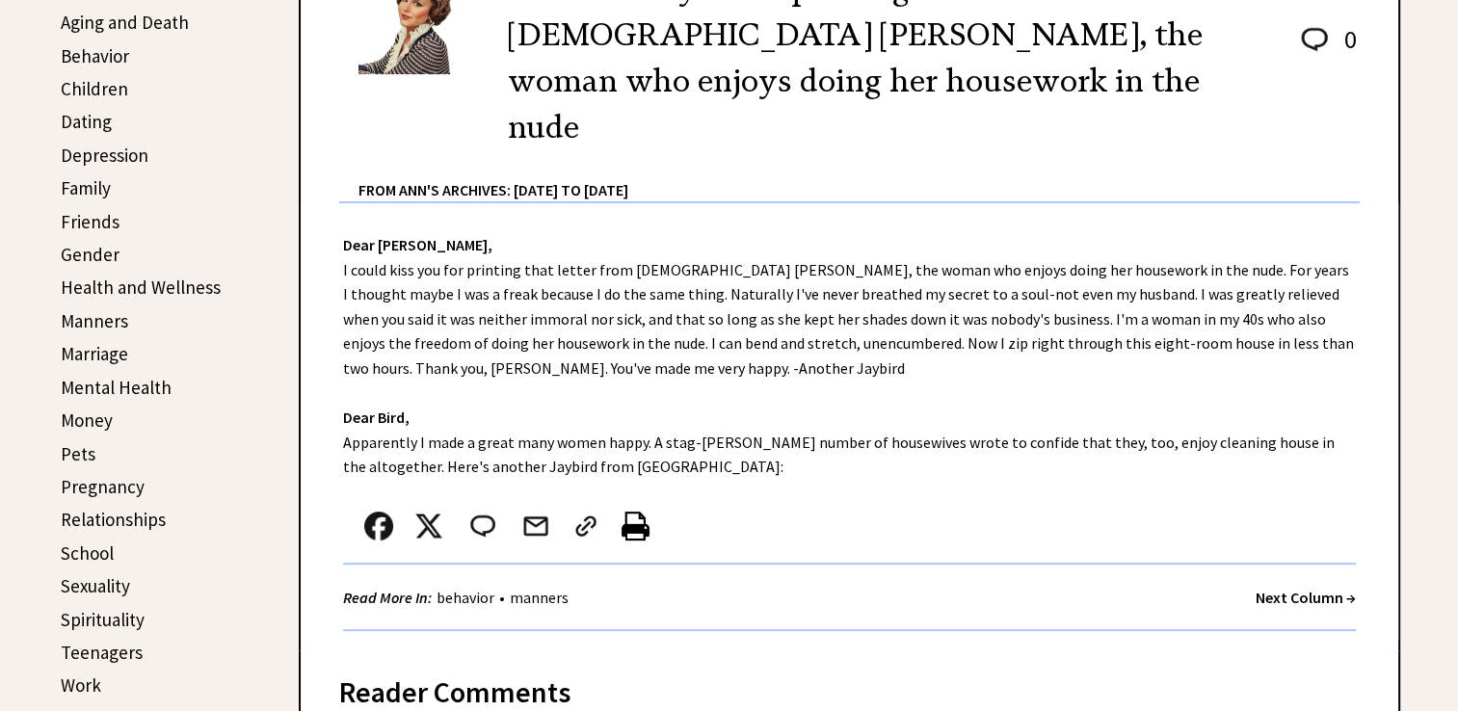
click at [1279, 588] on strong "Next Column →" at bounding box center [1305, 597] width 100 height 19
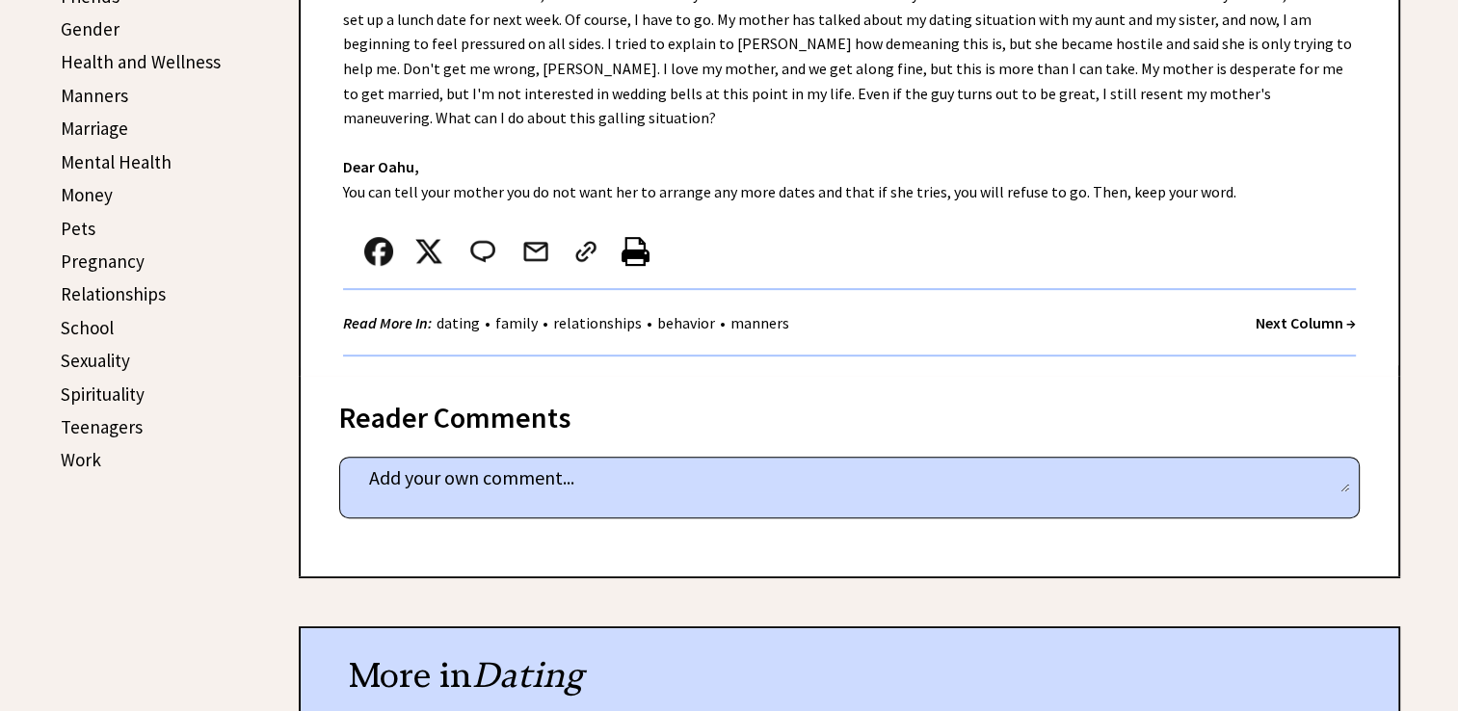
scroll to position [674, 0]
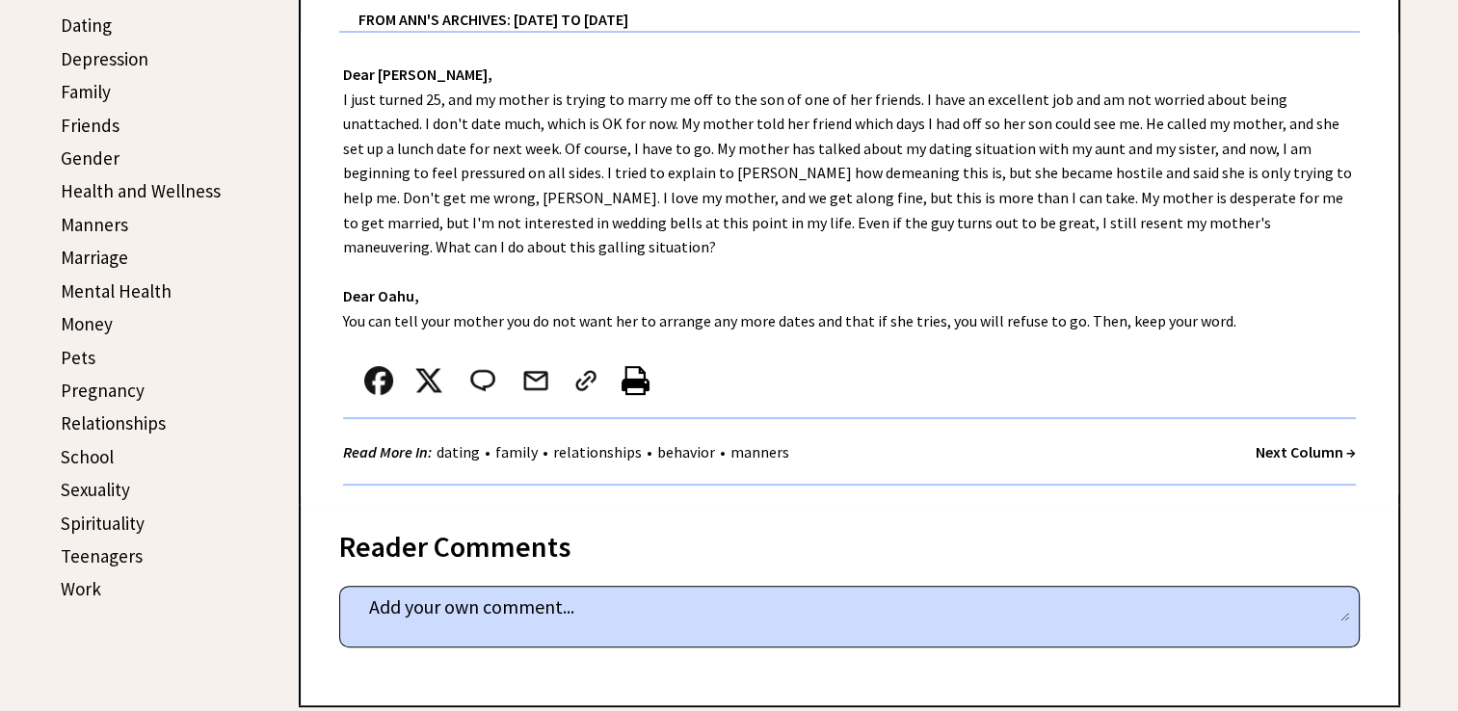
click at [1264, 442] on strong "Next Column →" at bounding box center [1305, 451] width 100 height 19
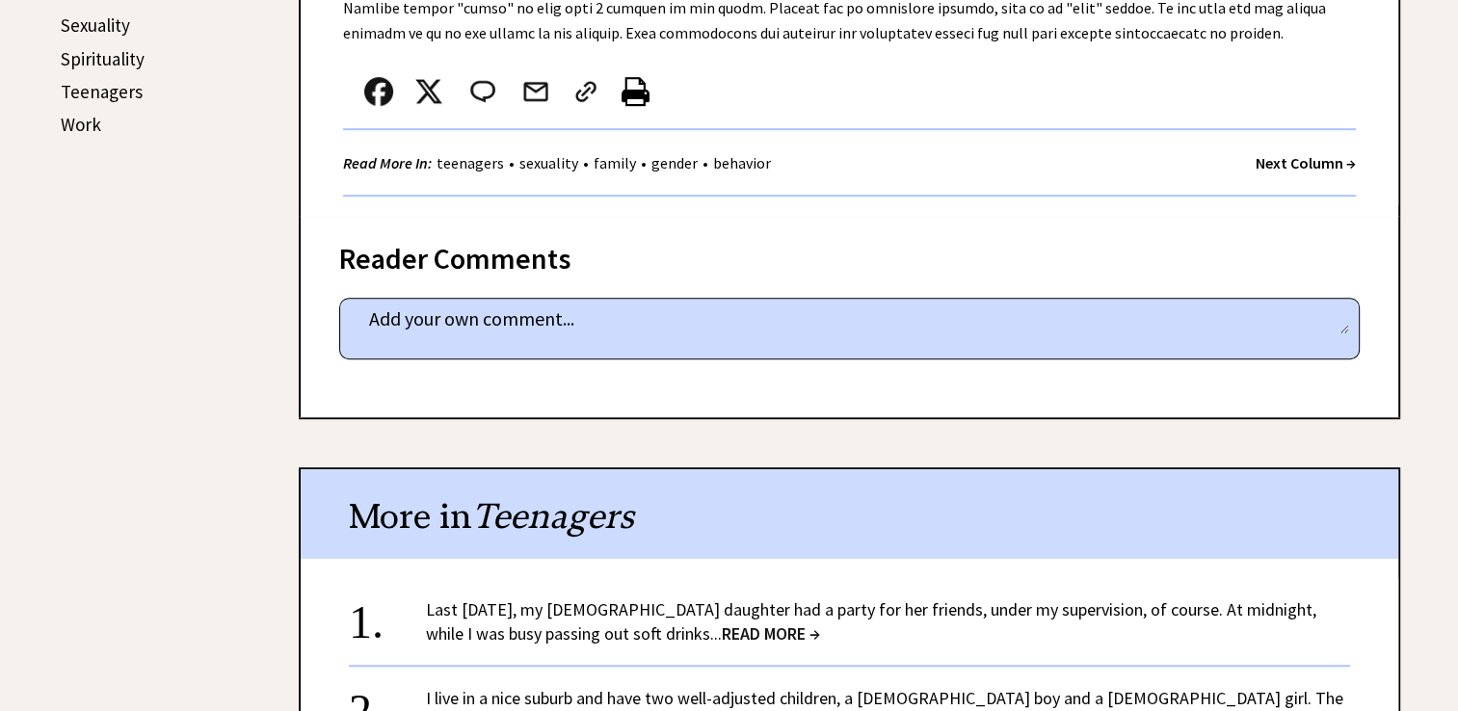
scroll to position [1060, 0]
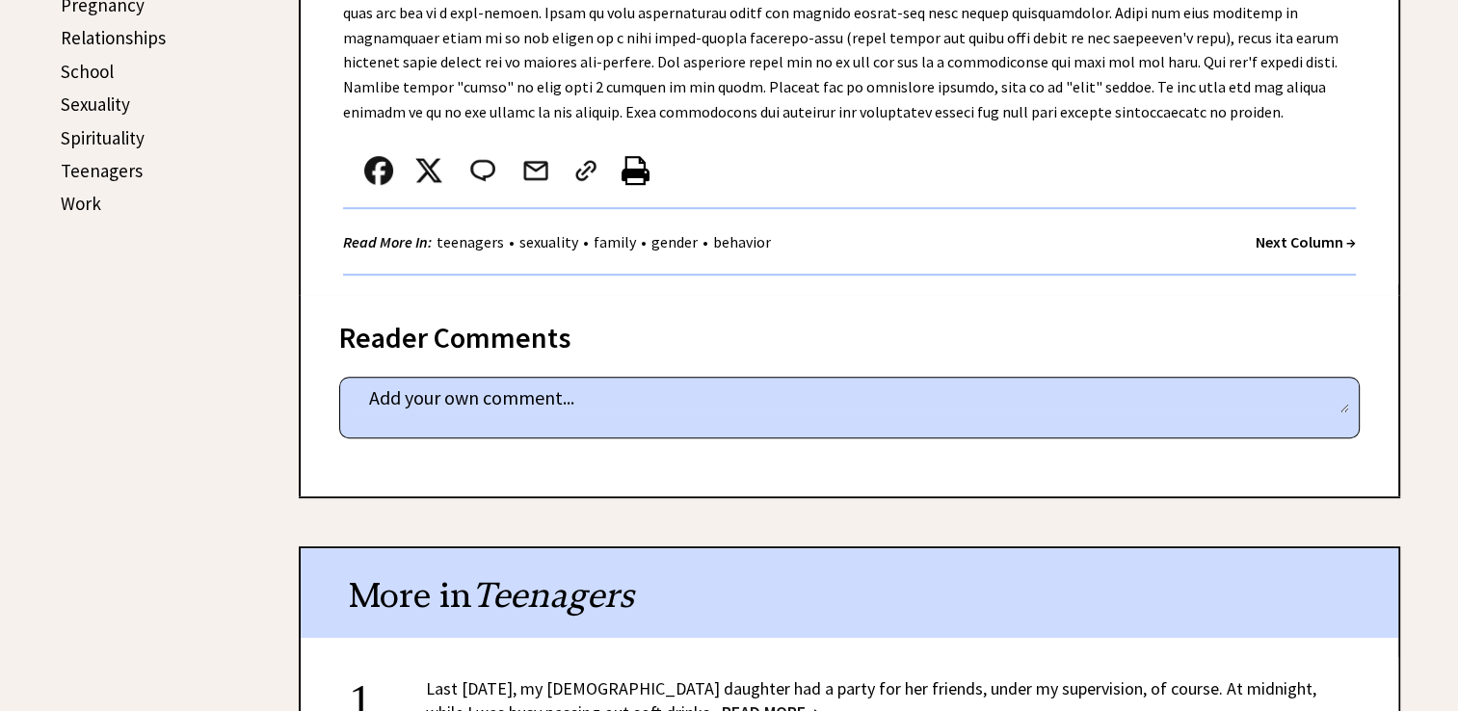
click at [725, 338] on div "Reader Comments" at bounding box center [849, 332] width 1020 height 31
drag, startPoint x: 728, startPoint y: 318, endPoint x: 469, endPoint y: 342, distance: 260.3
click at [469, 342] on div "Reader Comments" at bounding box center [849, 332] width 1020 height 31
drag, startPoint x: 469, startPoint y: 342, endPoint x: 853, endPoint y: 293, distance: 386.6
click at [853, 295] on div "Reader Comments column 32089 comment_tease Post Your Comment" at bounding box center [849, 395] width 1101 height 200
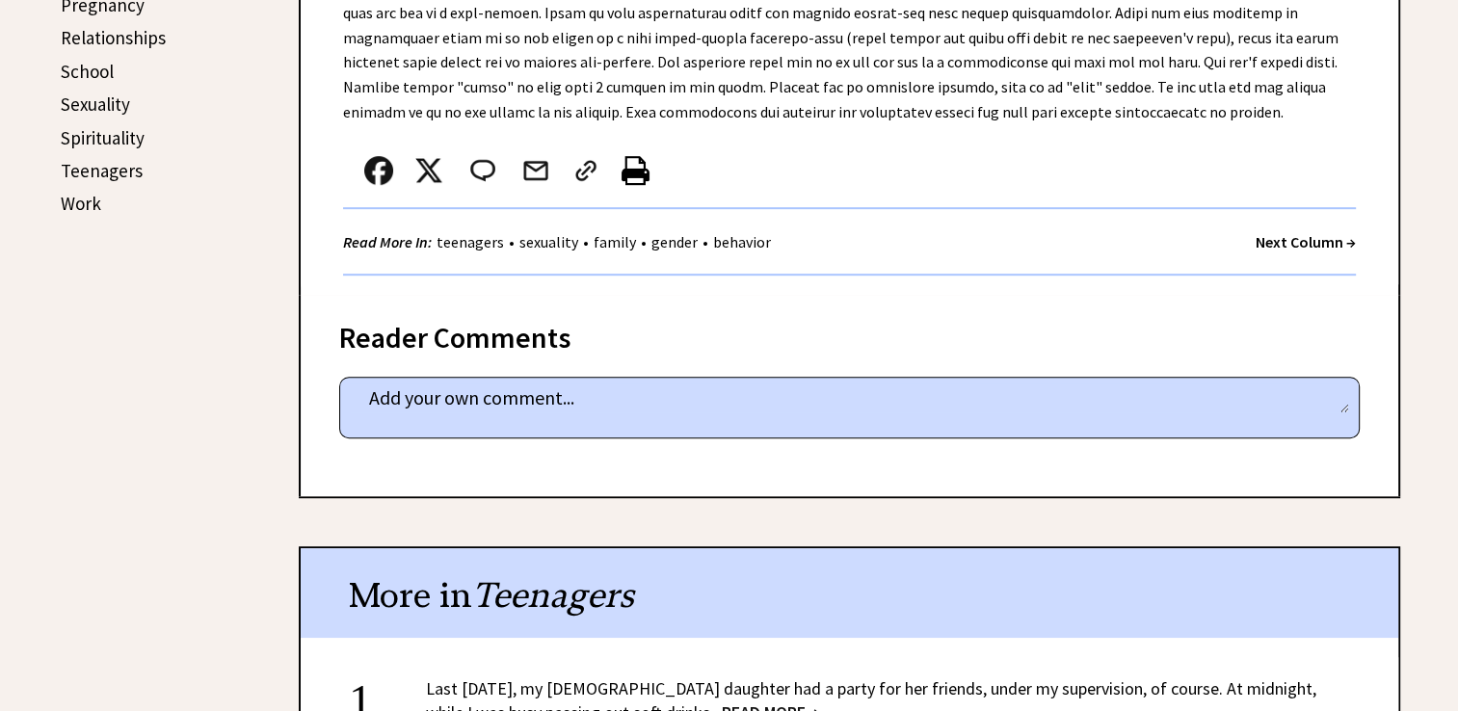
click at [1274, 233] on strong "Next Column →" at bounding box center [1305, 241] width 100 height 19
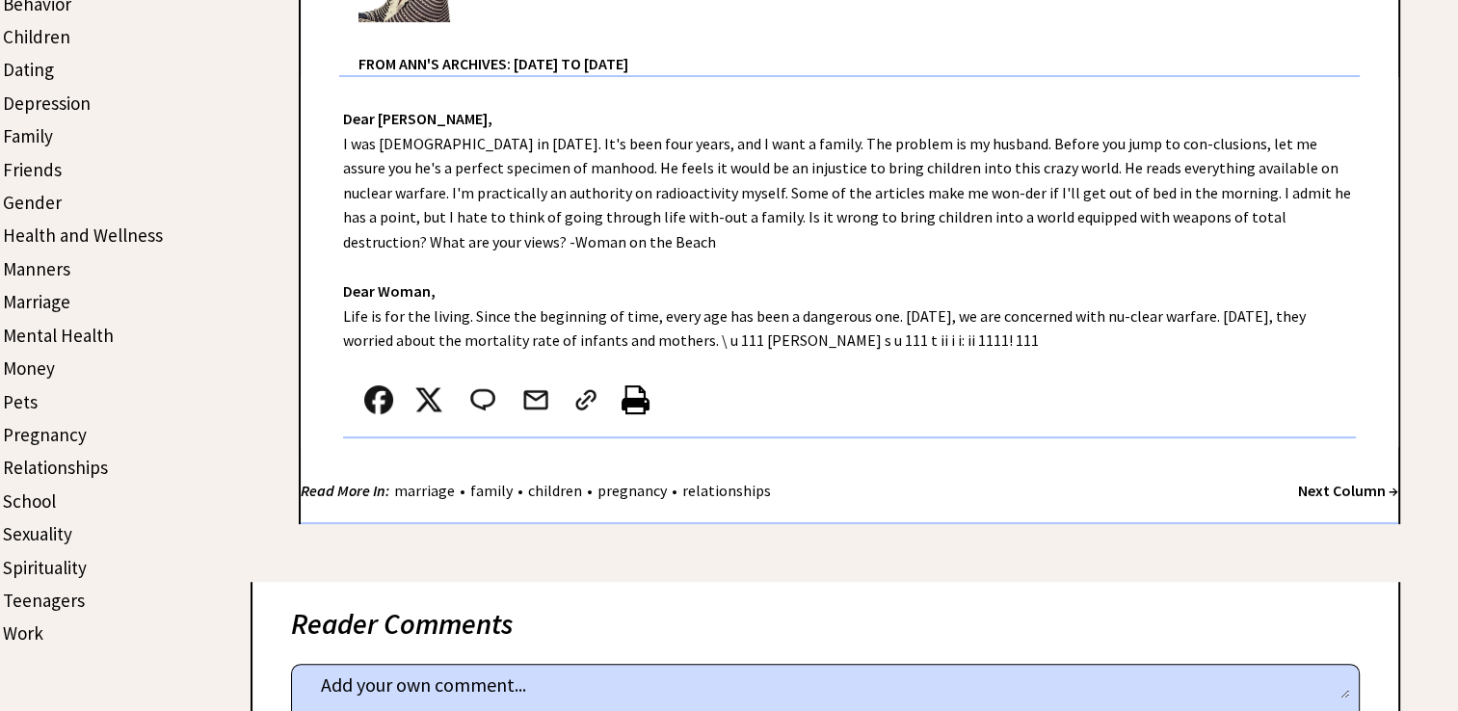
scroll to position [482, 0]
